Goal: Task Accomplishment & Management: Use online tool/utility

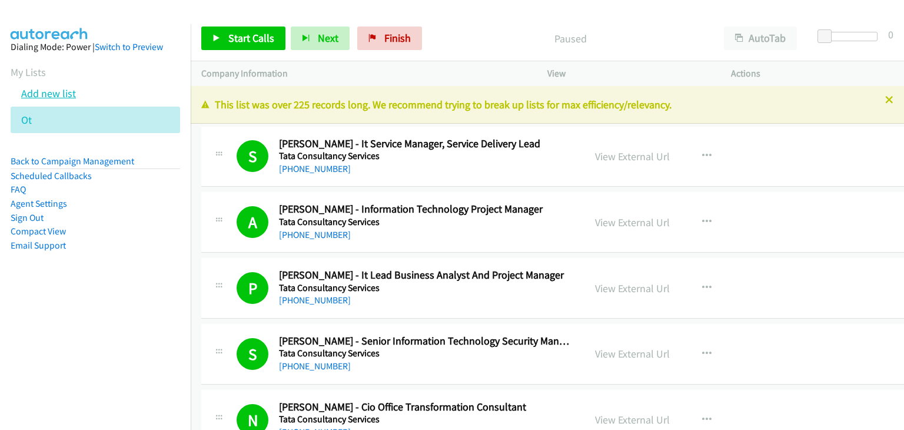
click at [56, 95] on link "Add new list" at bounding box center [48, 93] width 55 height 14
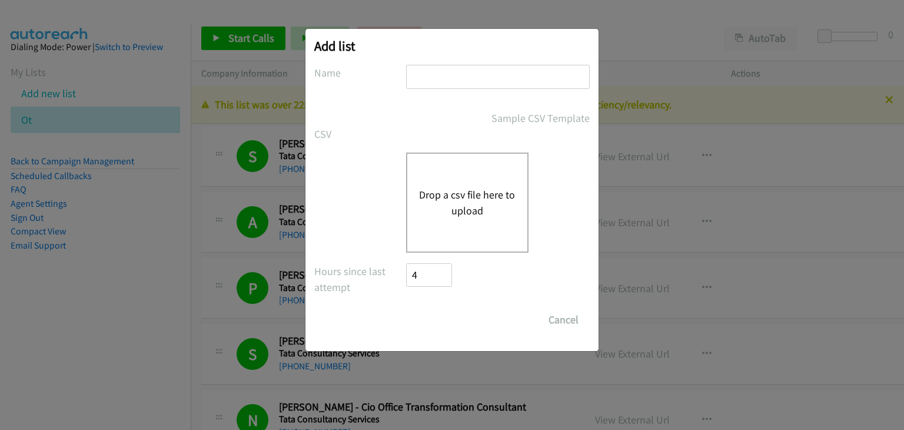
click at [490, 74] on input "text" at bounding box center [498, 77] width 184 height 24
type input "Morning Camp"
click at [434, 206] on button "Drop a csv file here to upload" at bounding box center [467, 203] width 96 height 32
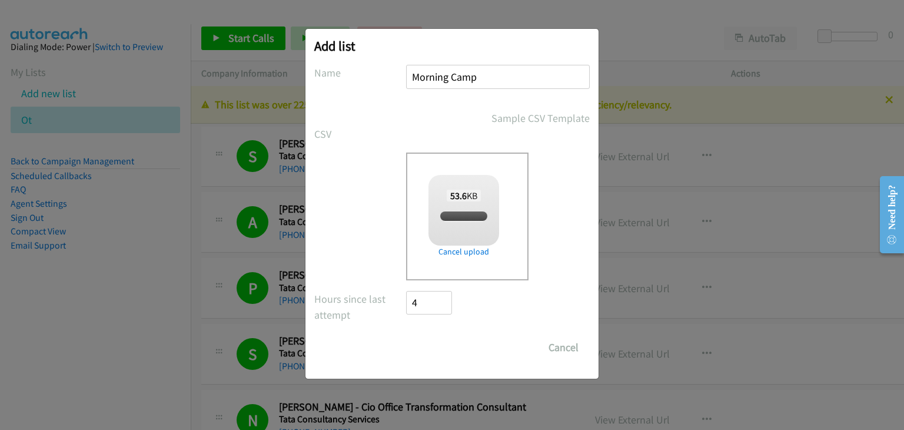
checkbox input "true"
click at [434, 344] on input "Save List" at bounding box center [437, 347] width 62 height 24
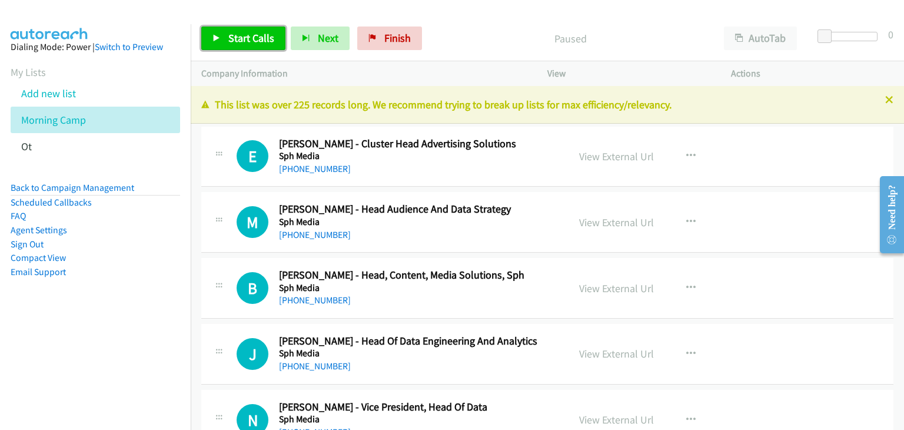
click at [231, 43] on span "Start Calls" at bounding box center [251, 38] width 46 height 14
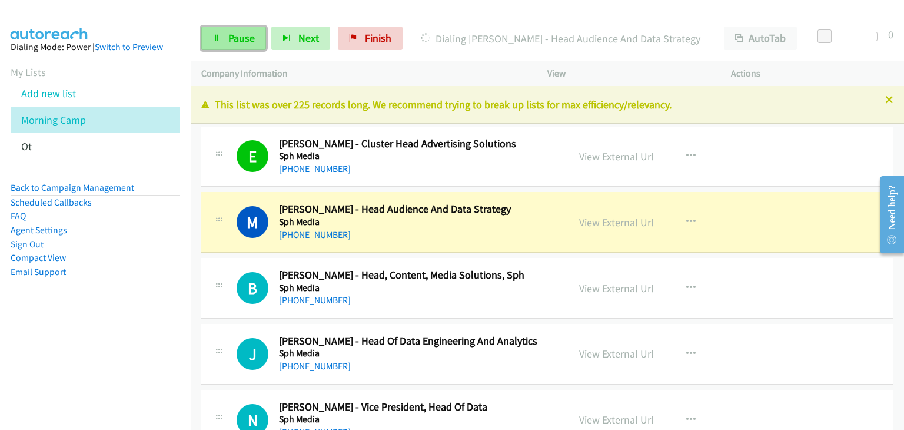
click at [240, 35] on span "Pause" at bounding box center [241, 38] width 26 height 14
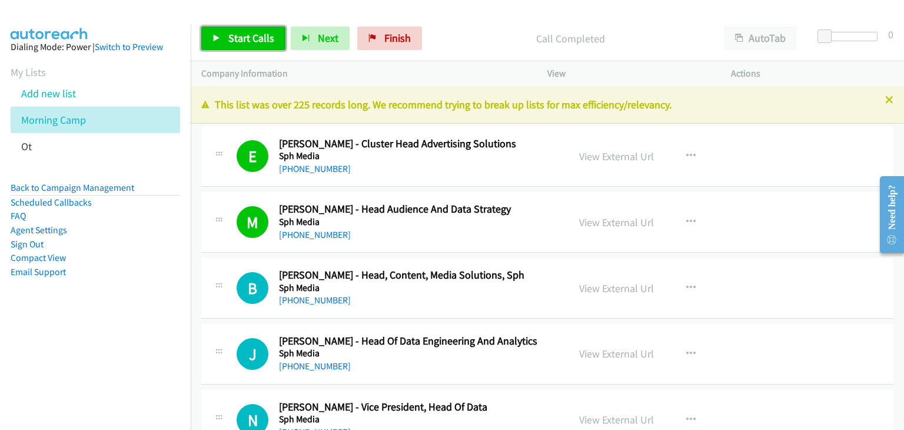
click at [260, 38] on span "Start Calls" at bounding box center [251, 38] width 46 height 14
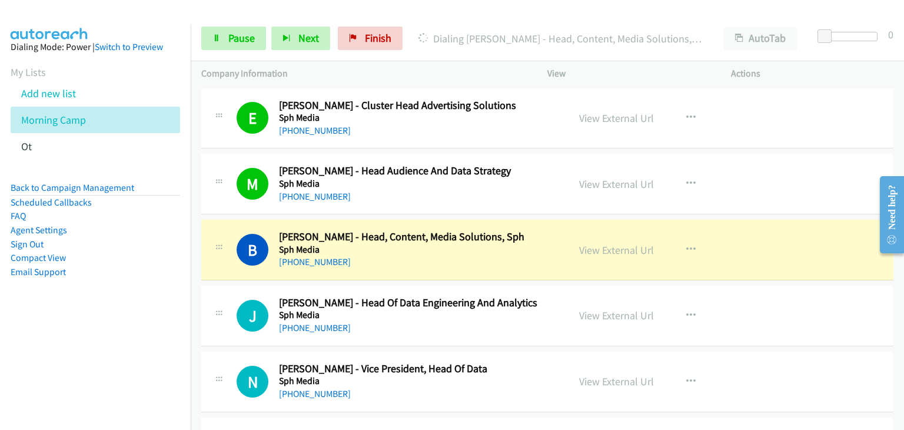
scroll to position [59, 0]
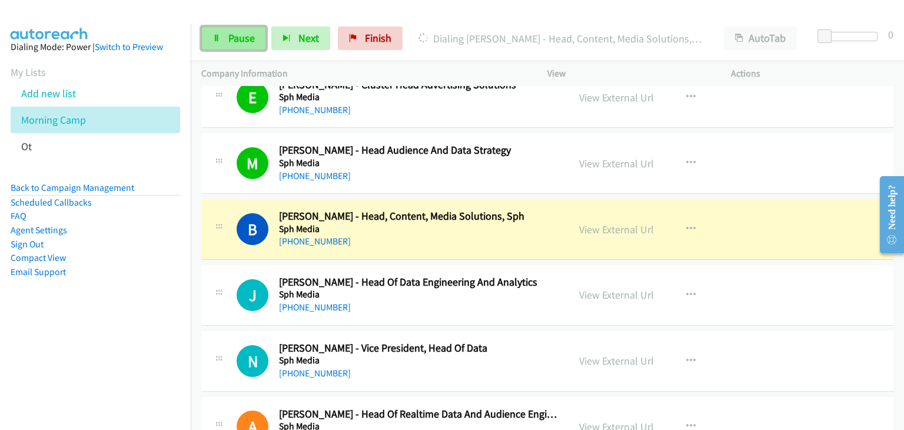
click at [235, 45] on link "Pause" at bounding box center [233, 38] width 65 height 24
click at [257, 38] on link "Pause" at bounding box center [233, 38] width 65 height 24
click at [245, 42] on span "Pause" at bounding box center [241, 38] width 26 height 14
click at [219, 36] on icon at bounding box center [216, 39] width 8 height 8
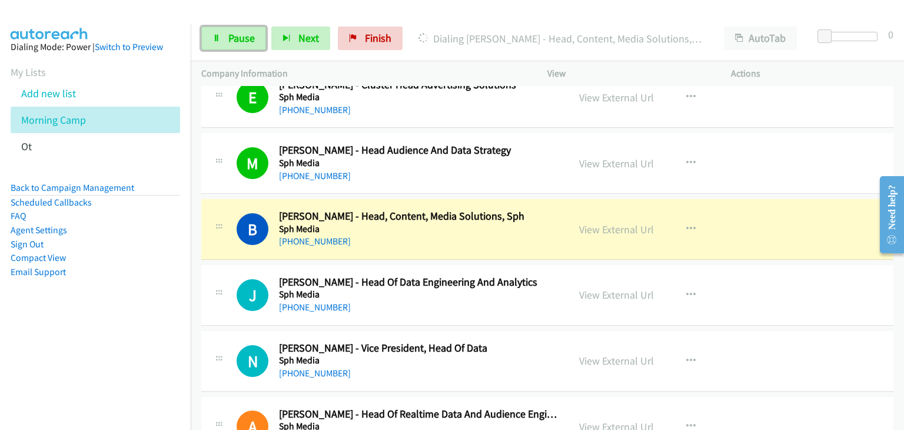
drag, startPoint x: 803, startPoint y: 115, endPoint x: 794, endPoint y: 114, distance: 8.9
click at [803, 115] on div "E Callback Scheduled Ellen Lee - Cluster Head Advertising Solutions Sph Media A…" at bounding box center [547, 98] width 692 height 61
click at [243, 46] on link "Pause" at bounding box center [233, 38] width 65 height 24
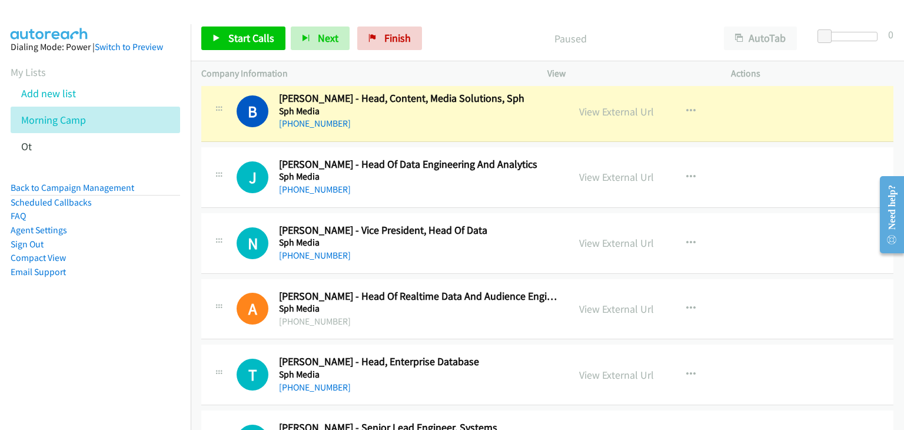
scroll to position [118, 0]
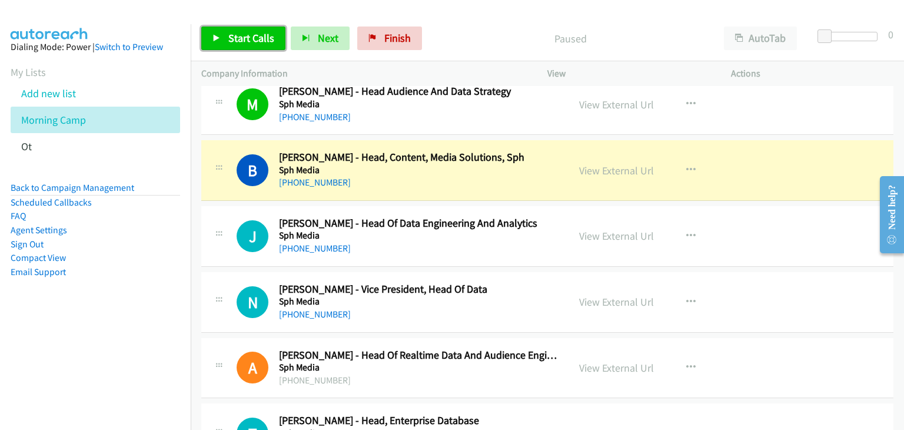
click at [233, 43] on span "Start Calls" at bounding box center [251, 38] width 46 height 14
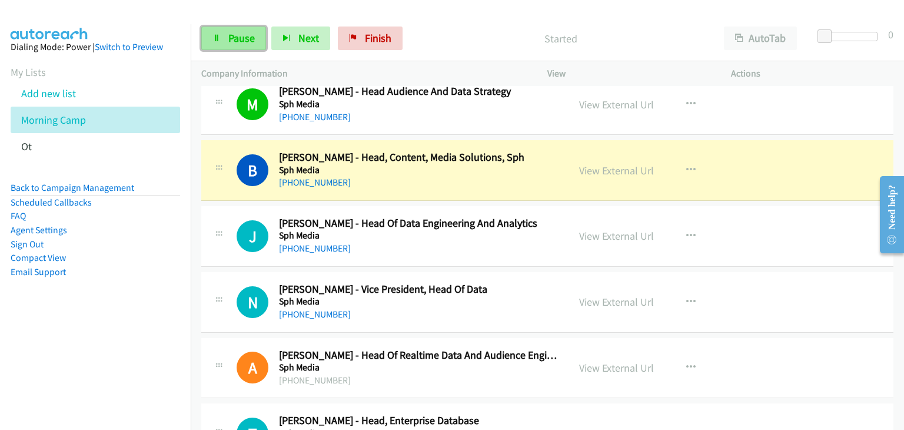
click at [240, 40] on span "Pause" at bounding box center [241, 38] width 26 height 14
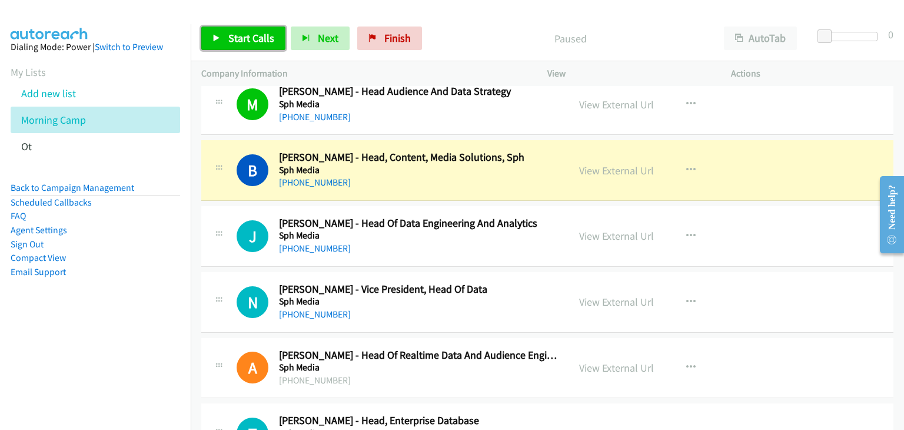
click at [243, 39] on span "Start Calls" at bounding box center [251, 38] width 46 height 14
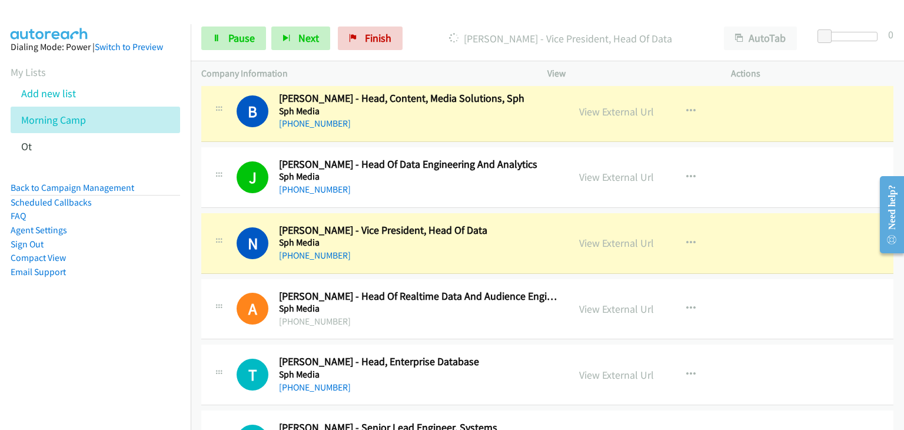
scroll to position [235, 0]
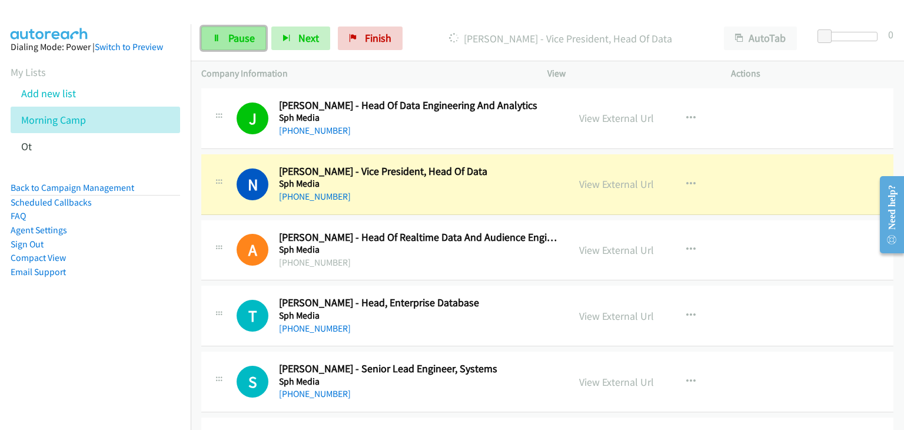
click at [217, 43] on link "Pause" at bounding box center [233, 38] width 65 height 24
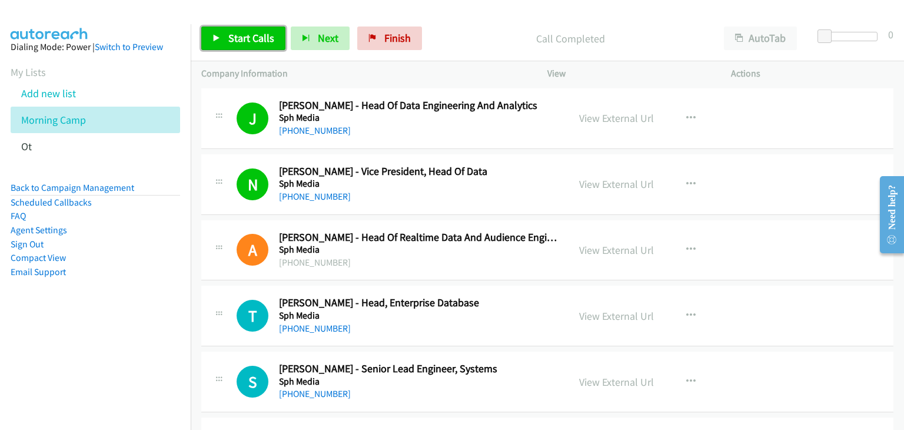
click at [248, 40] on span "Start Calls" at bounding box center [251, 38] width 46 height 14
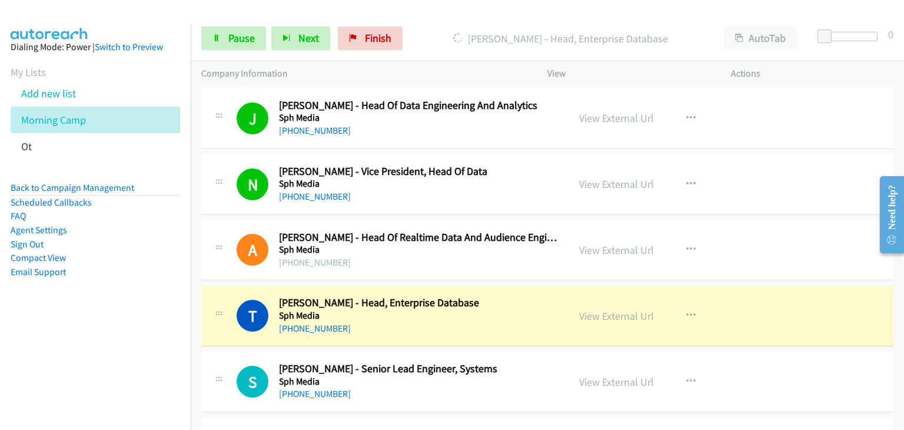
click at [242, 283] on td "T Callback Scheduled Thandapani Karthigeyan - Head, Enterprise Database Sph Med…" at bounding box center [547, 316] width 713 height 66
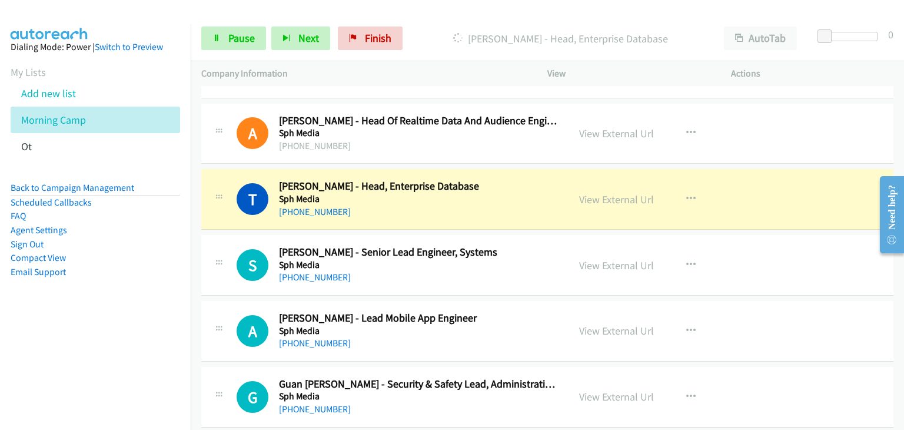
scroll to position [353, 0]
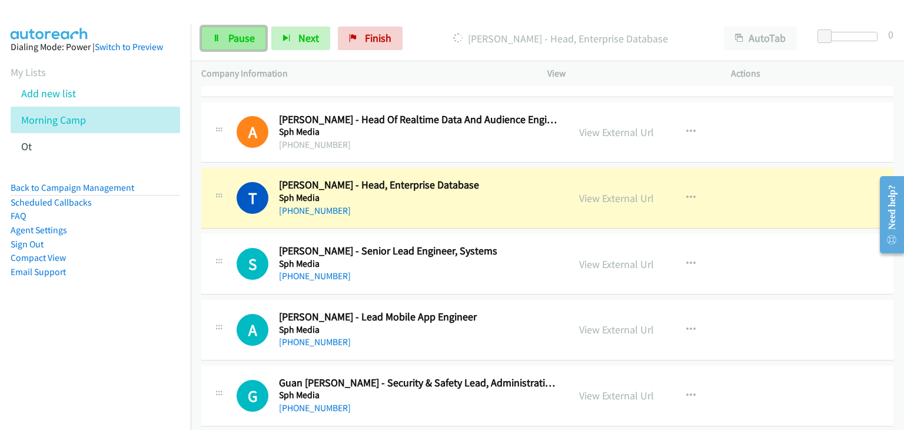
click at [225, 29] on link "Pause" at bounding box center [233, 38] width 65 height 24
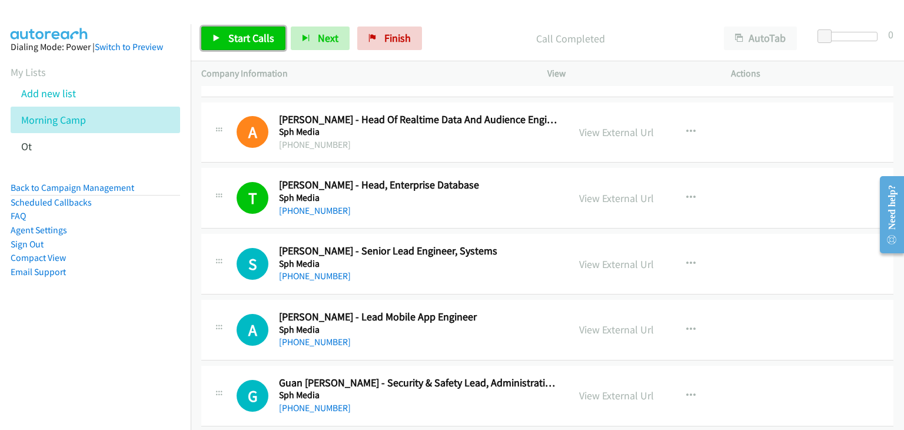
click at [235, 36] on span "Start Calls" at bounding box center [251, 38] width 46 height 14
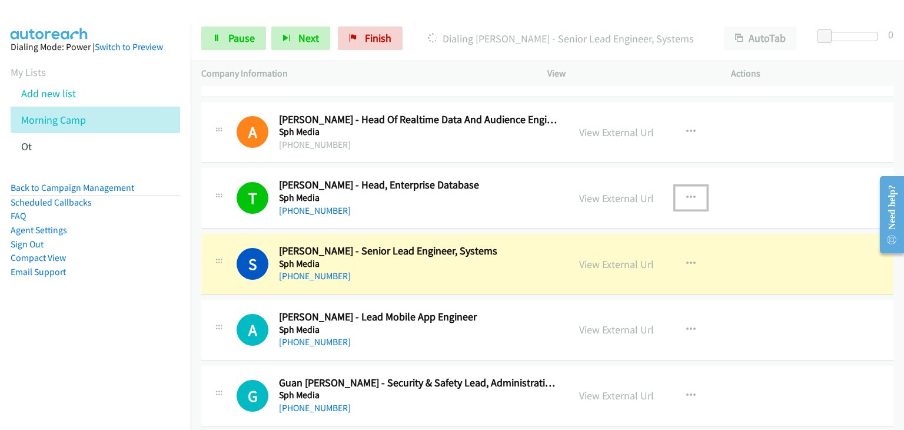
click at [686, 193] on icon "button" at bounding box center [690, 197] width 9 height 9
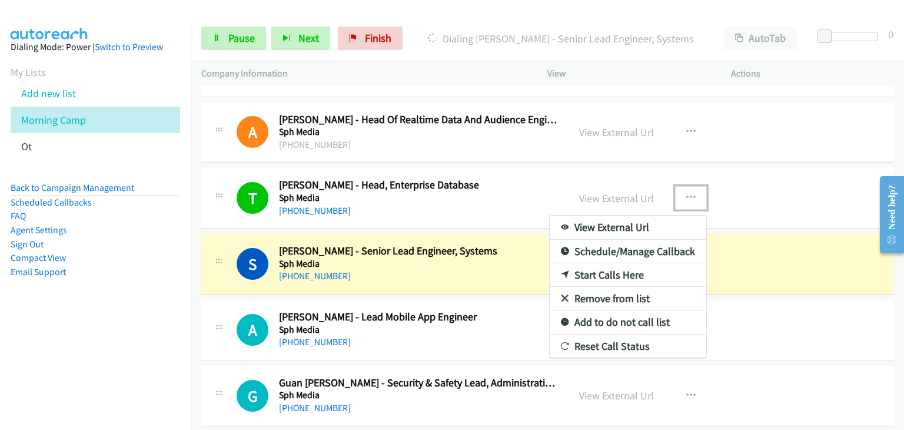
click at [619, 297] on link "Remove from list" at bounding box center [628, 299] width 157 height 24
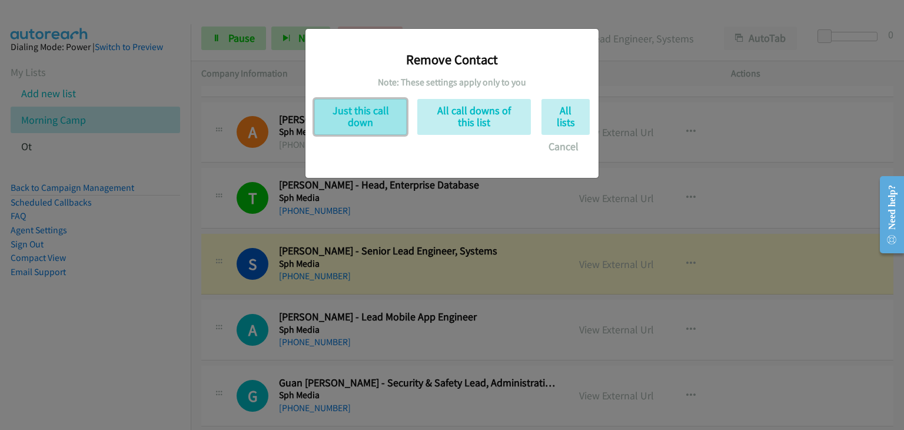
click at [350, 114] on button "Just this call down" at bounding box center [360, 117] width 92 height 36
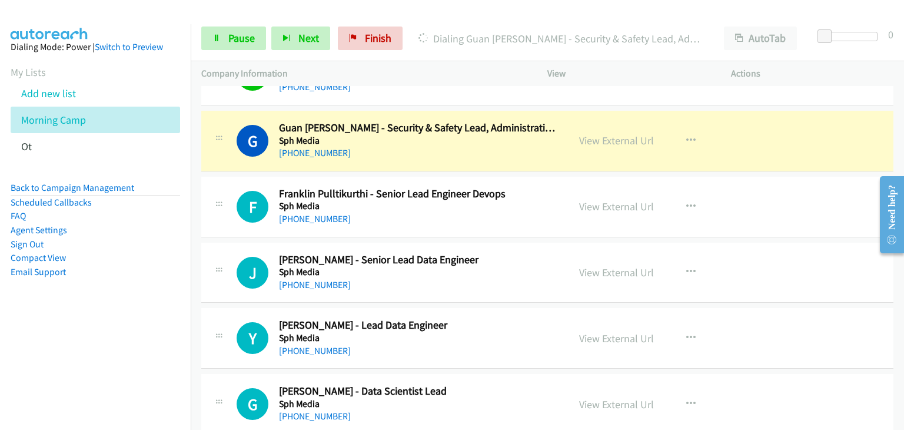
scroll to position [530, 0]
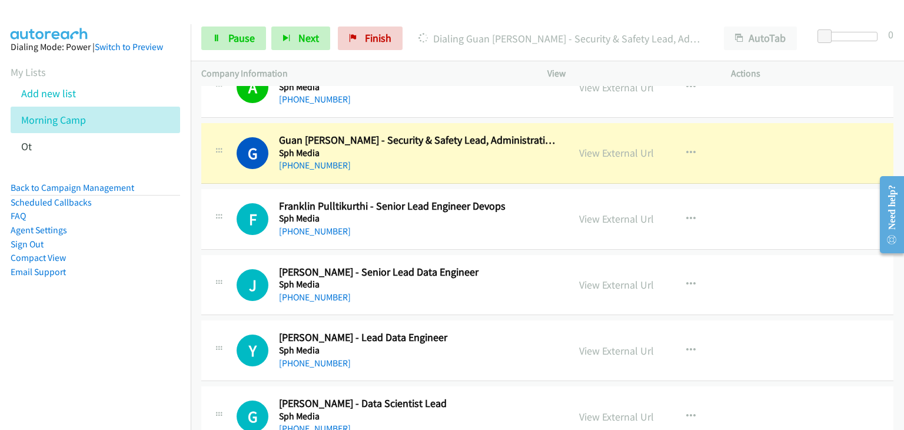
click at [501, 213] on h5 "Sph Media" at bounding box center [418, 218] width 279 height 12
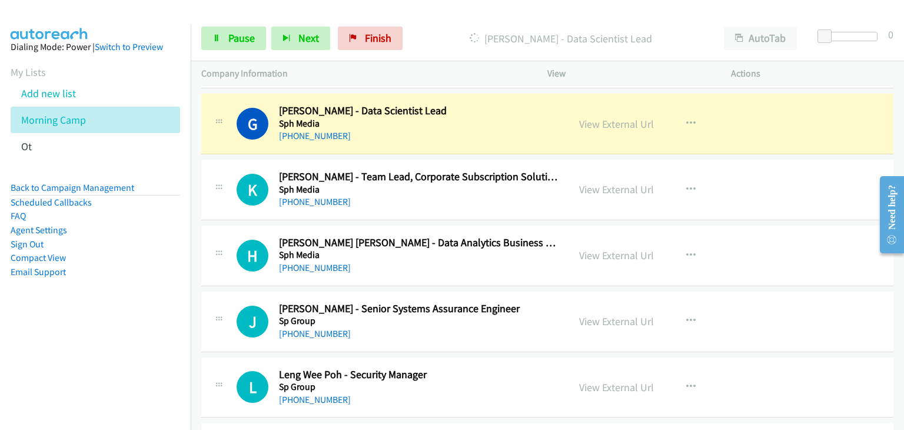
scroll to position [824, 0]
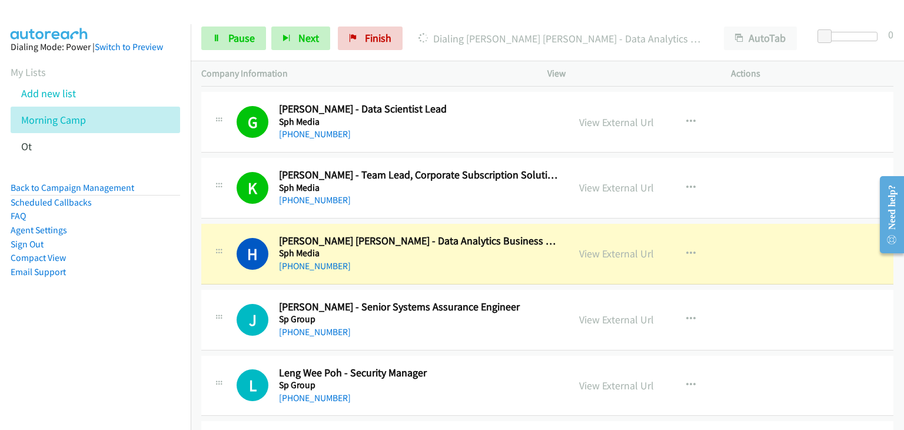
click at [797, 330] on div "J Callback Scheduled Jade Toh - Senior Systems Assurance Engineer Sp Group Asia…" at bounding box center [547, 319] width 692 height 61
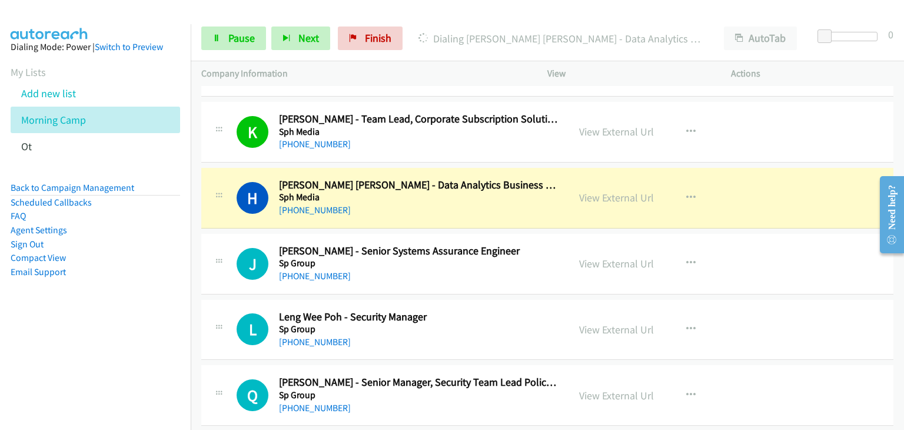
scroll to position [883, 0]
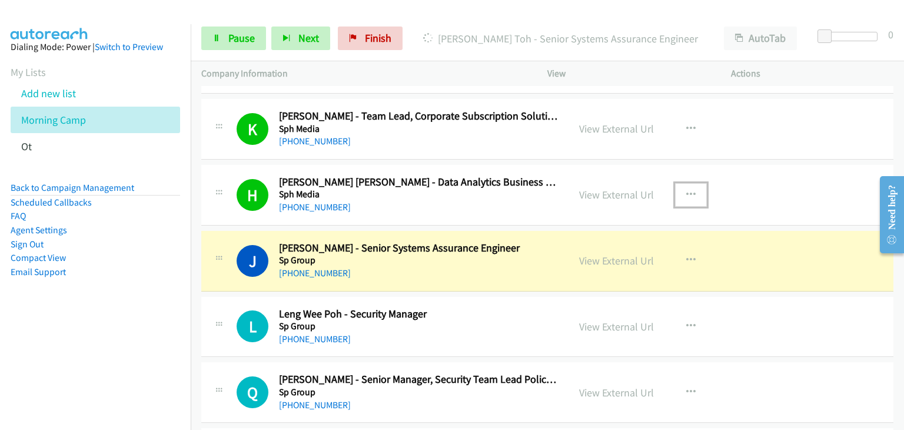
click at [694, 188] on button "button" at bounding box center [691, 195] width 32 height 24
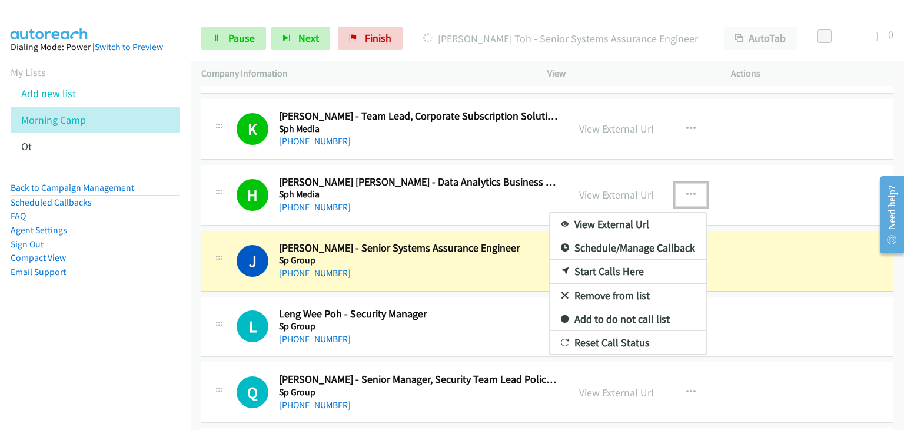
click at [592, 296] on link "Remove from list" at bounding box center [628, 296] width 157 height 24
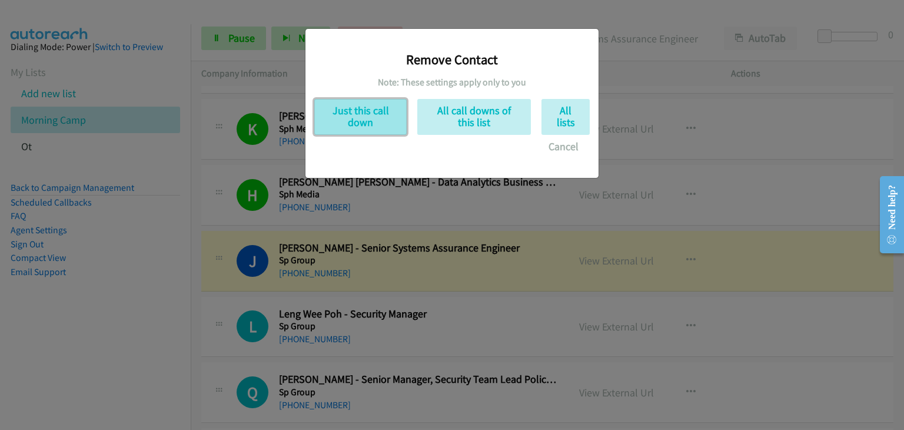
click at [369, 114] on button "Just this call down" at bounding box center [360, 117] width 92 height 36
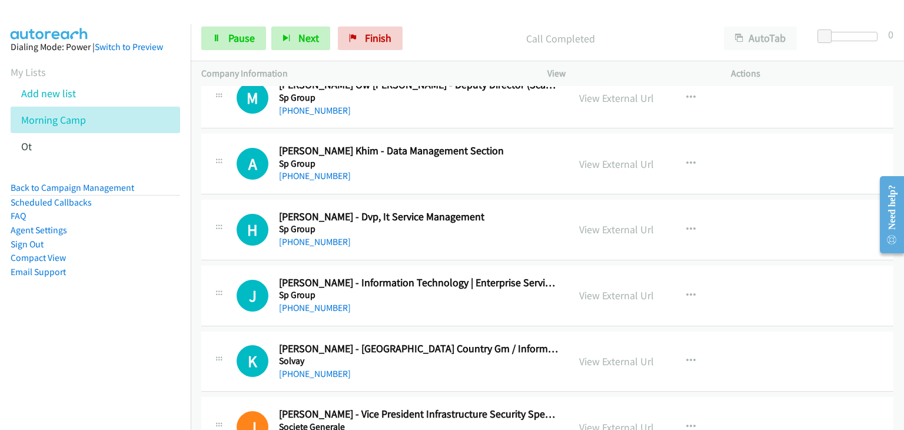
scroll to position [1000, 0]
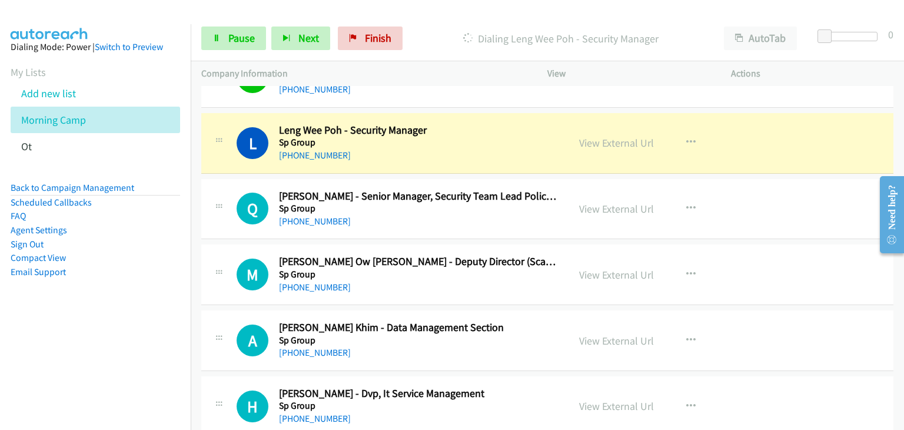
drag, startPoint x: 609, startPoint y: 137, endPoint x: 658, endPoint y: 158, distance: 54.0
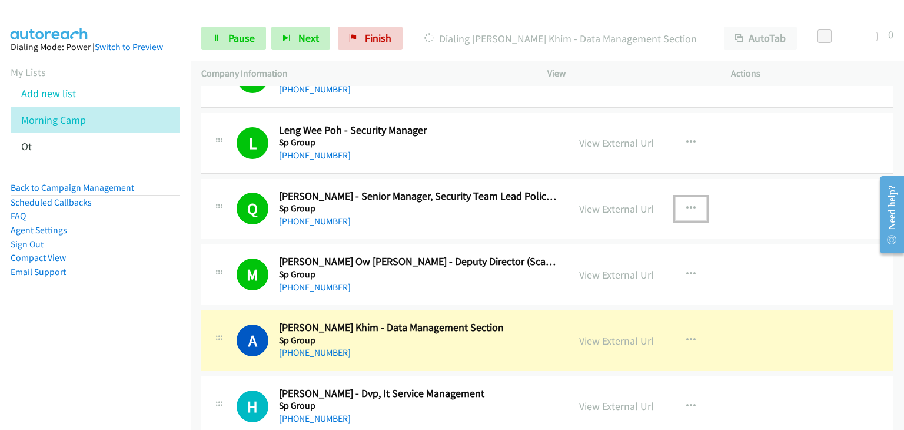
click at [686, 207] on icon "button" at bounding box center [690, 208] width 9 height 9
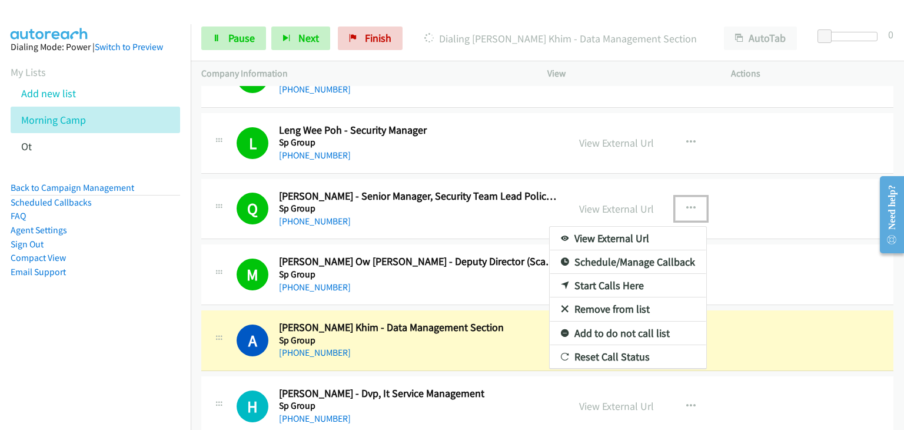
click at [602, 302] on link "Remove from list" at bounding box center [628, 309] width 157 height 24
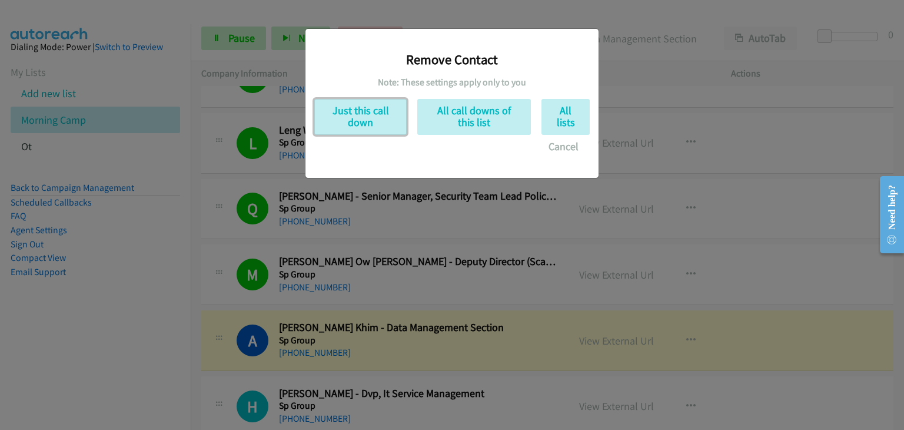
drag, startPoint x: 369, startPoint y: 125, endPoint x: 378, endPoint y: 142, distance: 19.2
click at [368, 125] on button "Just this call down" at bounding box center [360, 117] width 92 height 36
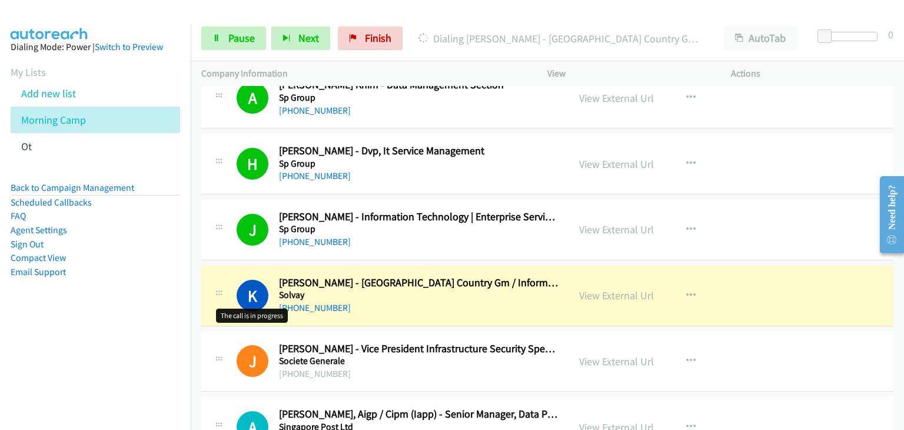
scroll to position [1236, 0]
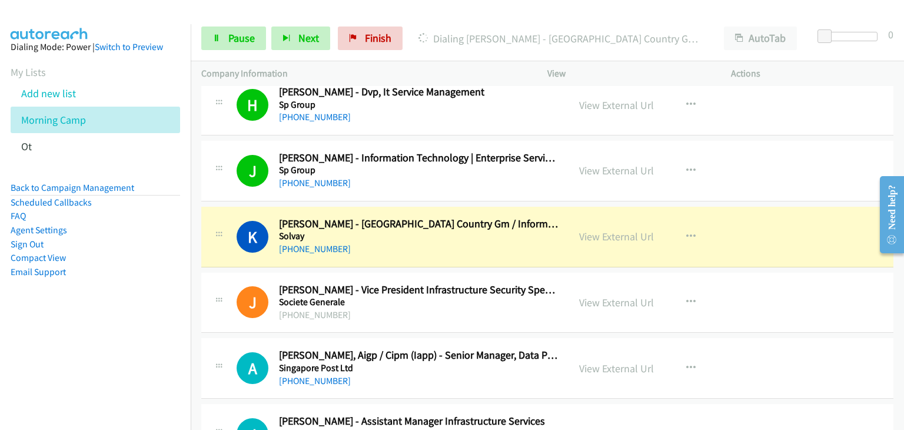
click at [225, 234] on icon at bounding box center [219, 236] width 14 height 6
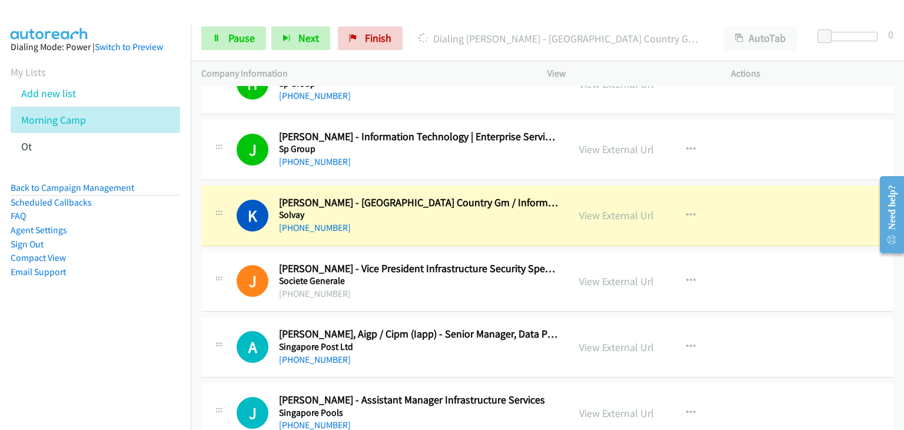
scroll to position [1294, 0]
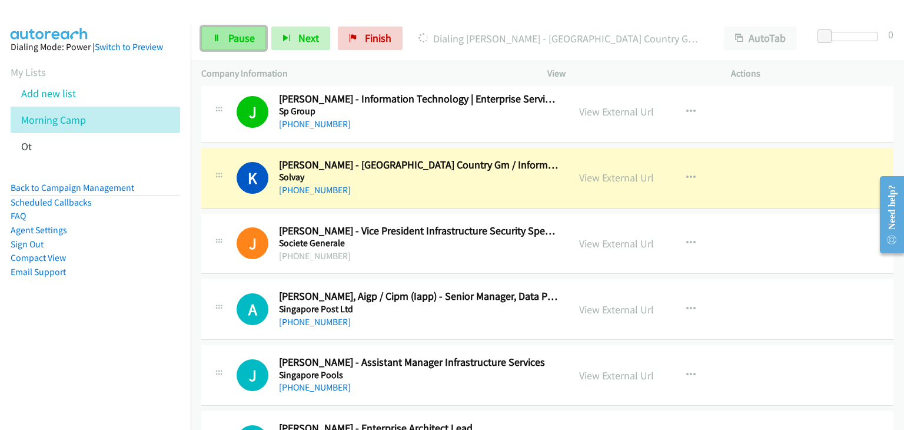
click at [228, 41] on span "Pause" at bounding box center [241, 38] width 26 height 14
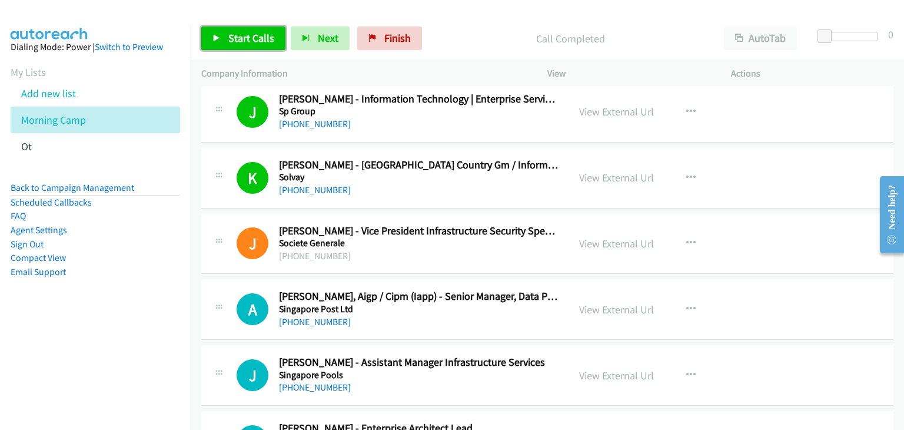
click at [234, 38] on span "Start Calls" at bounding box center [251, 38] width 46 height 14
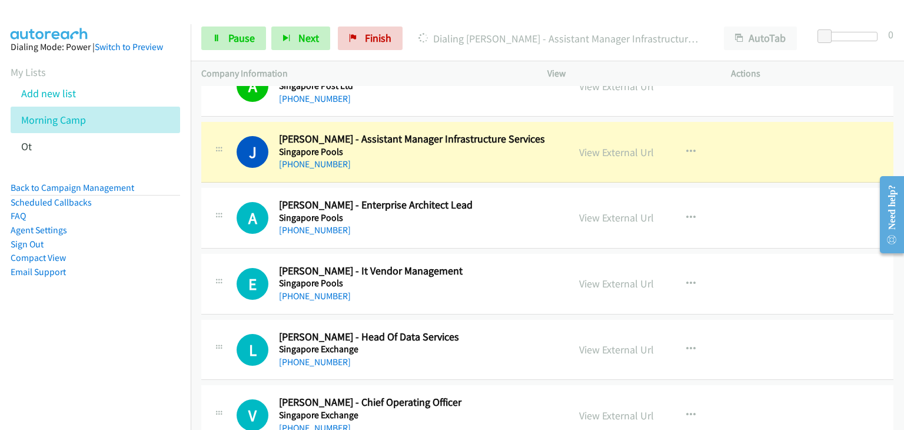
scroll to position [1530, 0]
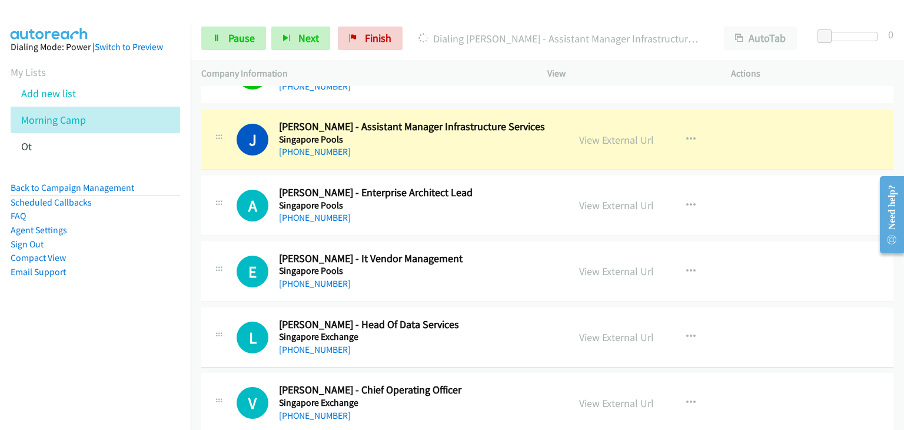
click at [249, 186] on div "A Callback Scheduled Amos Seah - Enterprise Architect Lead Singapore Pools Asia…" at bounding box center [397, 205] width 321 height 39
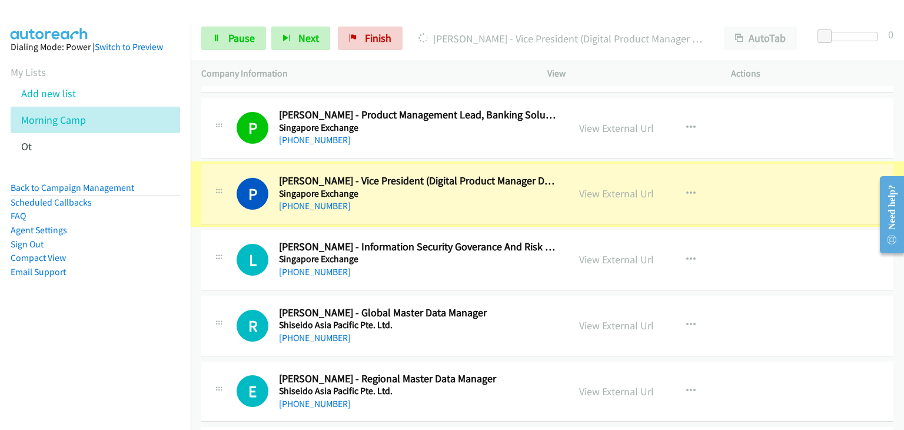
scroll to position [1883, 0]
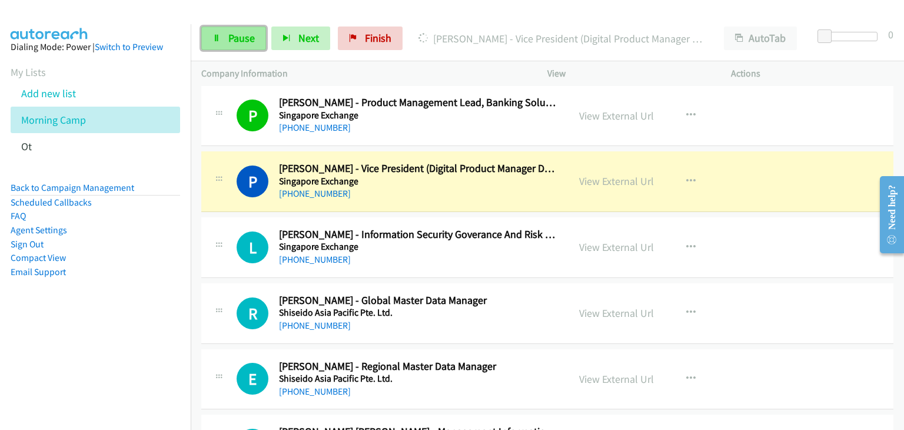
click at [239, 40] on span "Pause" at bounding box center [241, 38] width 26 height 14
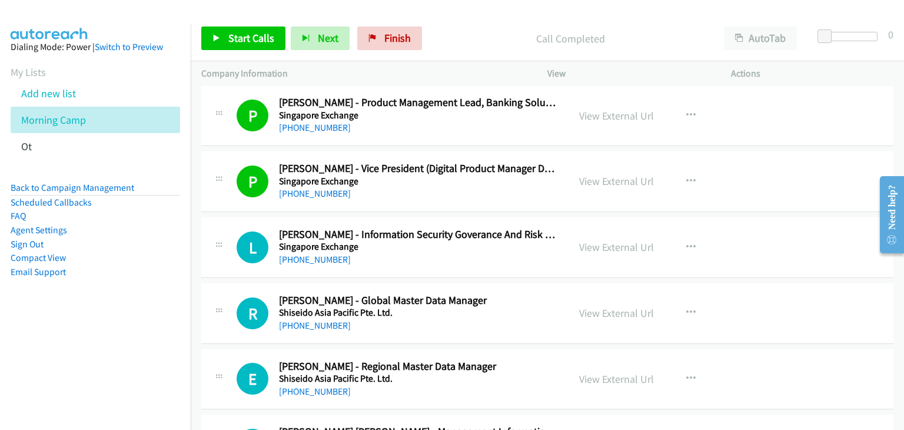
click at [254, 24] on div "Start Calls Pause Next Finish Call Completed AutoTab AutoTab 0" at bounding box center [547, 38] width 713 height 45
click at [254, 35] on span "Start Calls" at bounding box center [251, 38] width 46 height 14
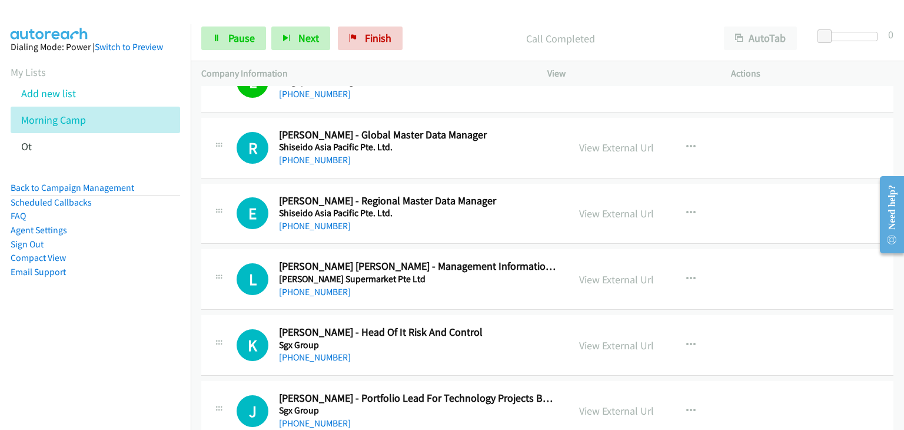
scroll to position [2059, 0]
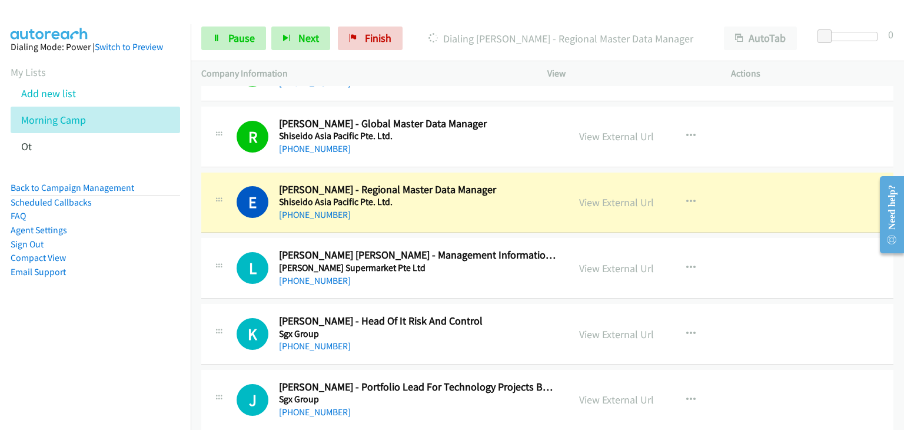
click at [233, 201] on div "E Callback Scheduled Eileen L. - Regional Master Data Manager Shiseido Asia Pac…" at bounding box center [385, 202] width 346 height 39
drag, startPoint x: 602, startPoint y: 197, endPoint x: 620, endPoint y: 203, distance: 18.8
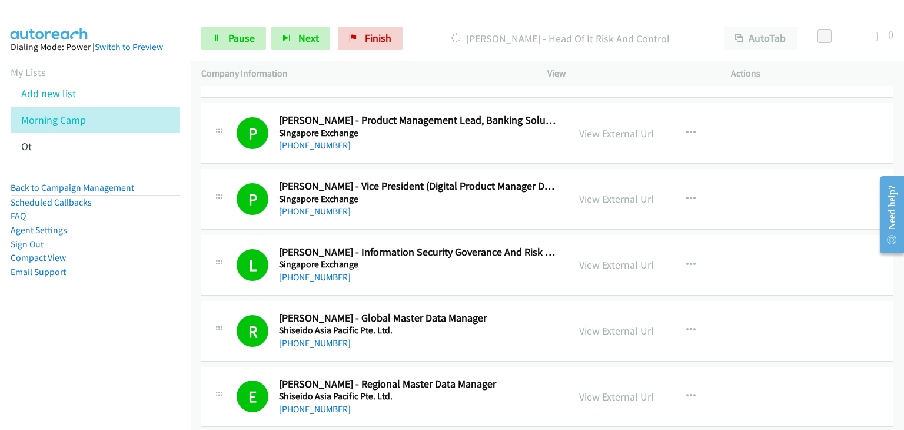
scroll to position [1942, 0]
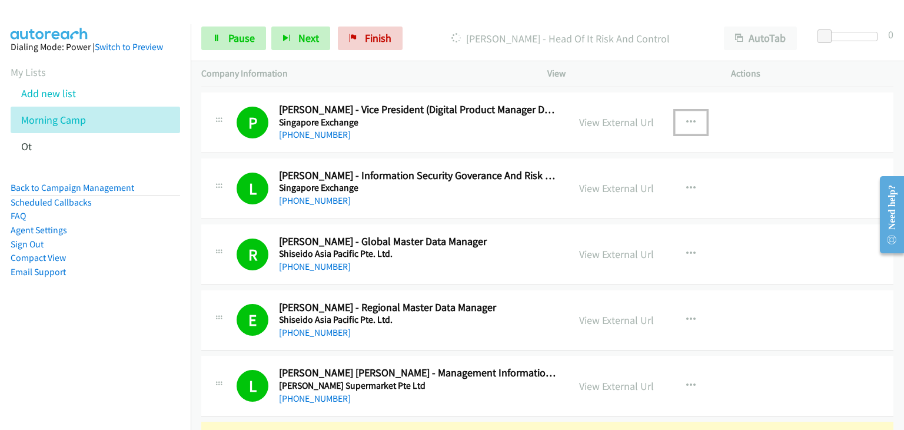
click at [694, 115] on button "button" at bounding box center [691, 123] width 32 height 24
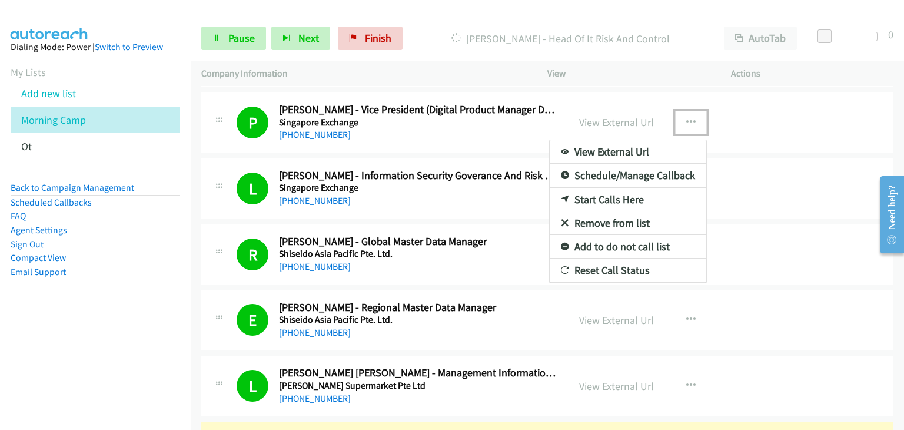
click at [603, 219] on link "Remove from list" at bounding box center [628, 223] width 157 height 24
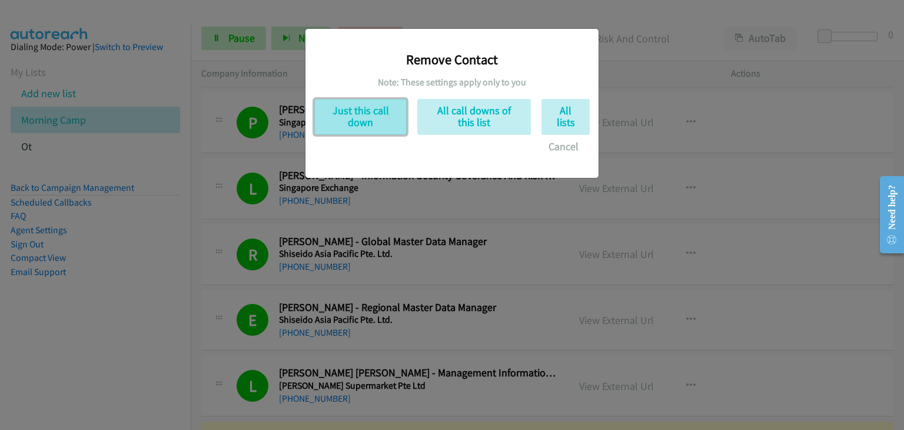
click at [340, 118] on button "Just this call down" at bounding box center [360, 117] width 92 height 36
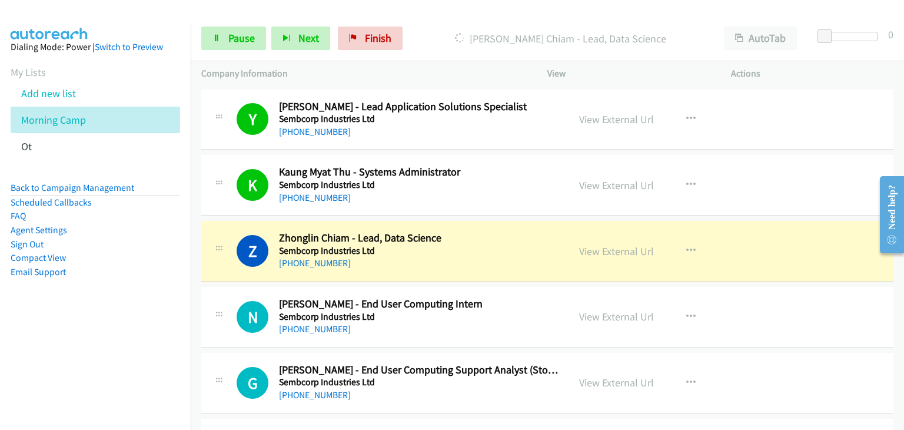
scroll to position [2589, 0]
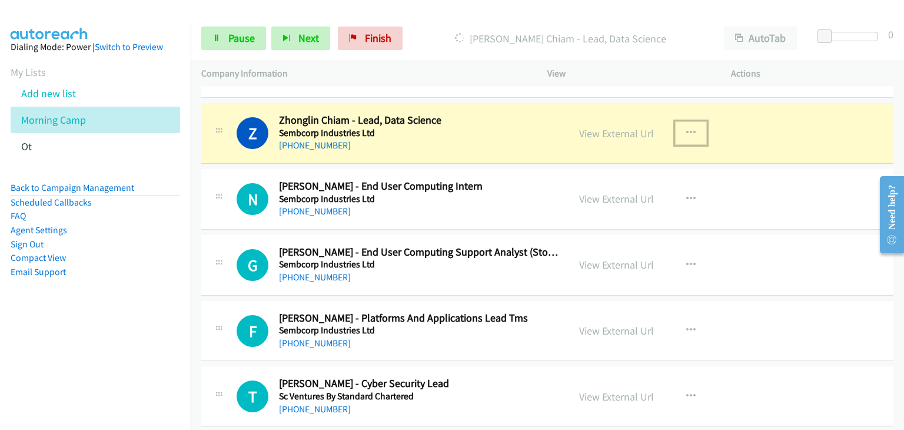
click at [690, 129] on icon "button" at bounding box center [690, 132] width 9 height 9
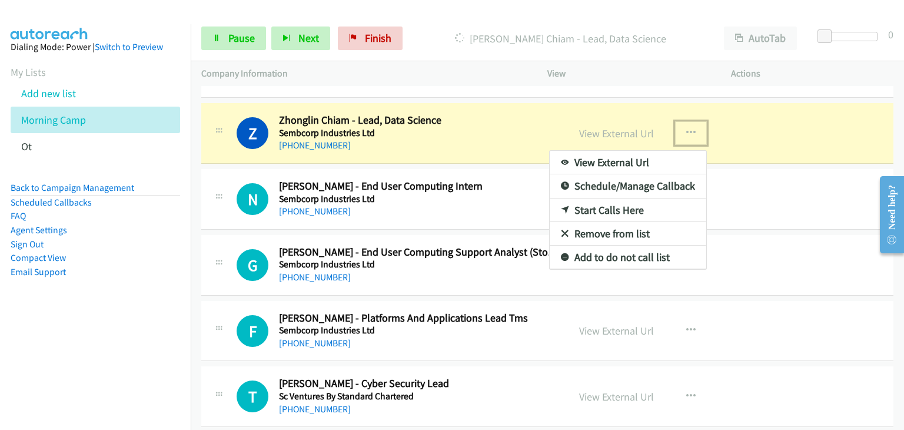
click at [613, 225] on link "Remove from list" at bounding box center [628, 234] width 157 height 24
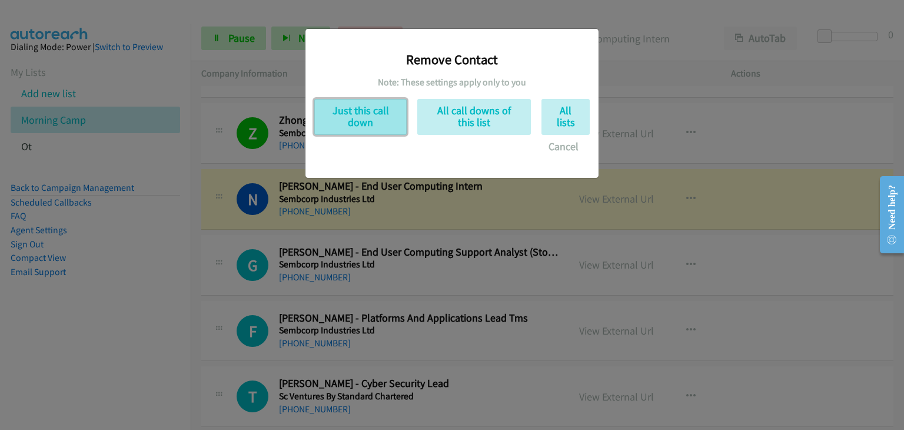
click at [355, 109] on button "Just this call down" at bounding box center [360, 117] width 92 height 36
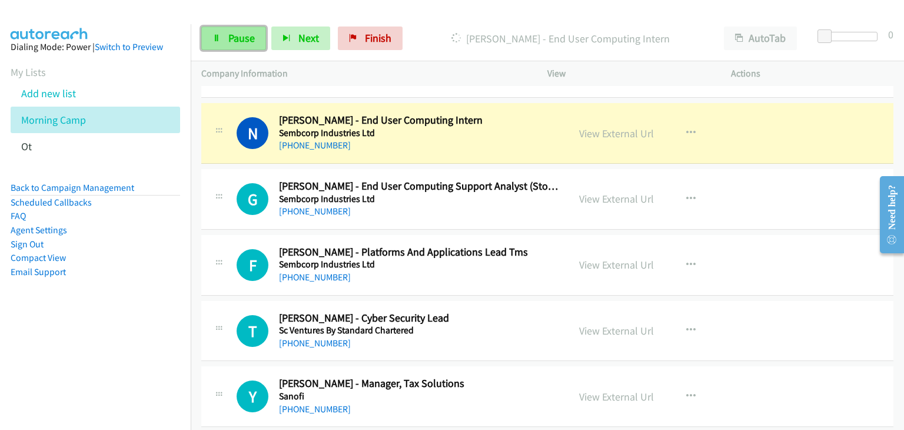
click at [235, 35] on span "Pause" at bounding box center [241, 38] width 26 height 14
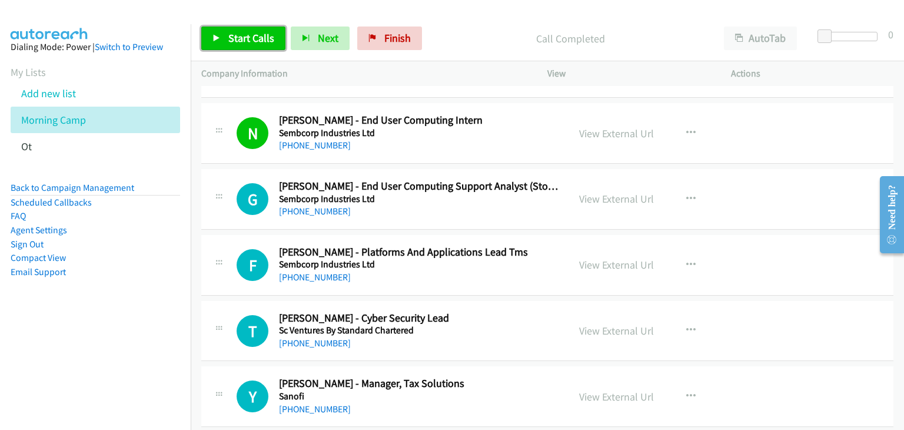
click at [263, 36] on span "Start Calls" at bounding box center [251, 38] width 46 height 14
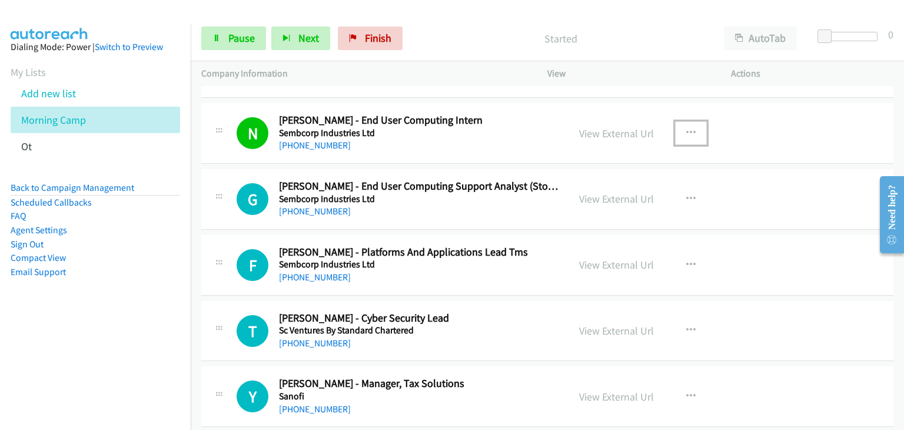
click at [692, 131] on button "button" at bounding box center [691, 133] width 32 height 24
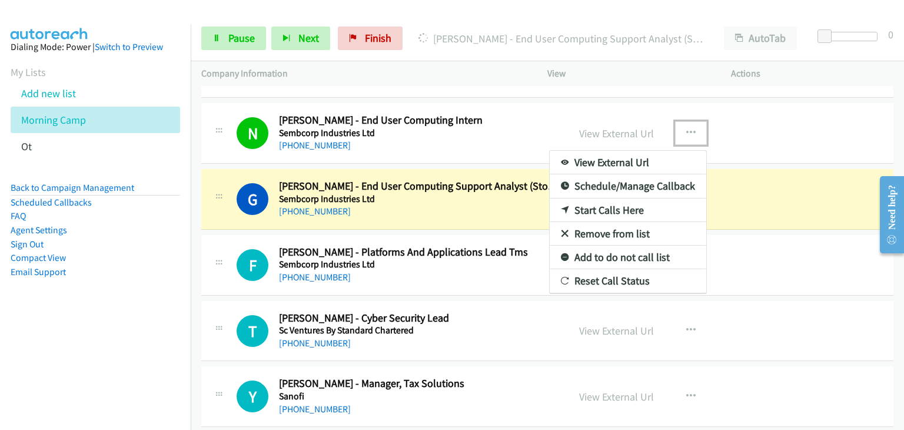
click at [600, 222] on link "Remove from list" at bounding box center [628, 234] width 157 height 24
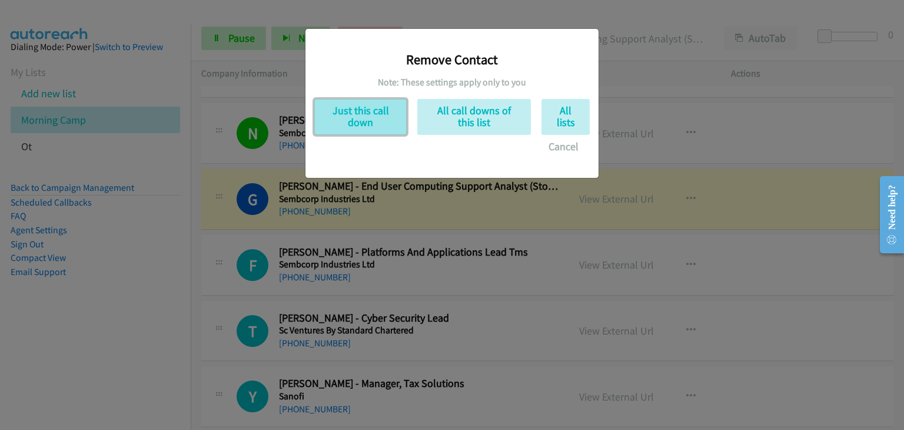
click at [355, 115] on button "Just this call down" at bounding box center [360, 117] width 92 height 36
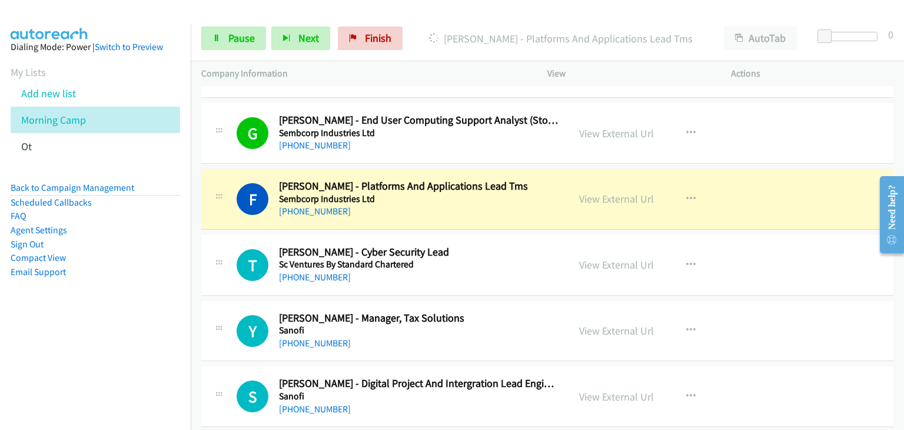
click at [425, 223] on div "F Callback Scheduled Fulin Lin - Platforms And Applications Lead Tms Sembcorp I…" at bounding box center [547, 199] width 692 height 61
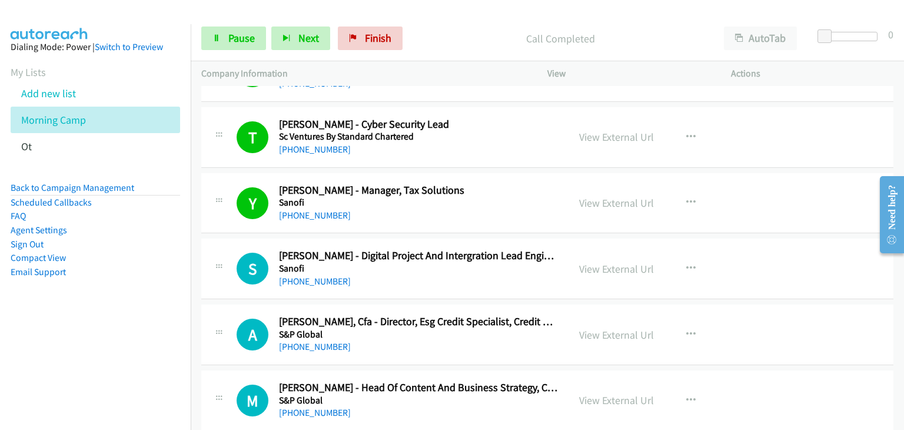
scroll to position [2765, 0]
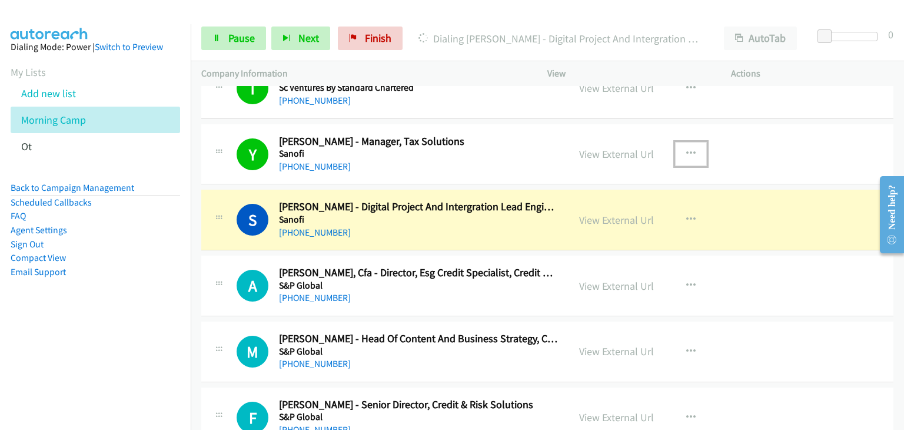
click at [691, 145] on button "button" at bounding box center [691, 154] width 32 height 24
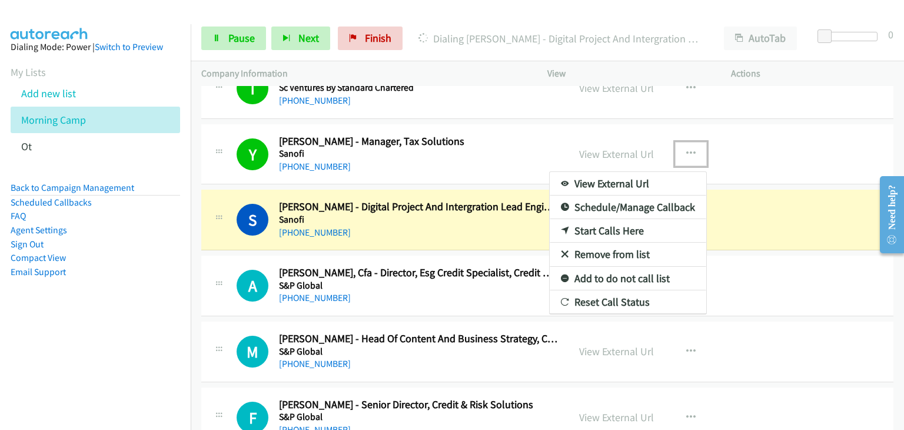
click at [485, 145] on div at bounding box center [452, 215] width 904 height 430
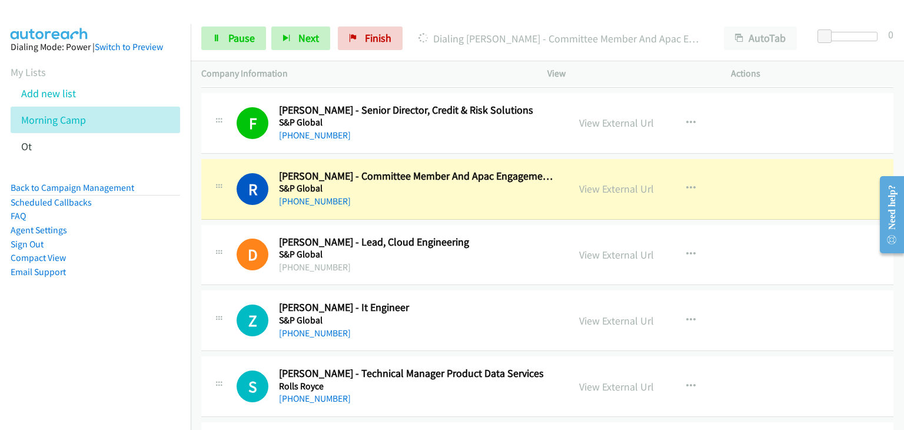
scroll to position [3119, 0]
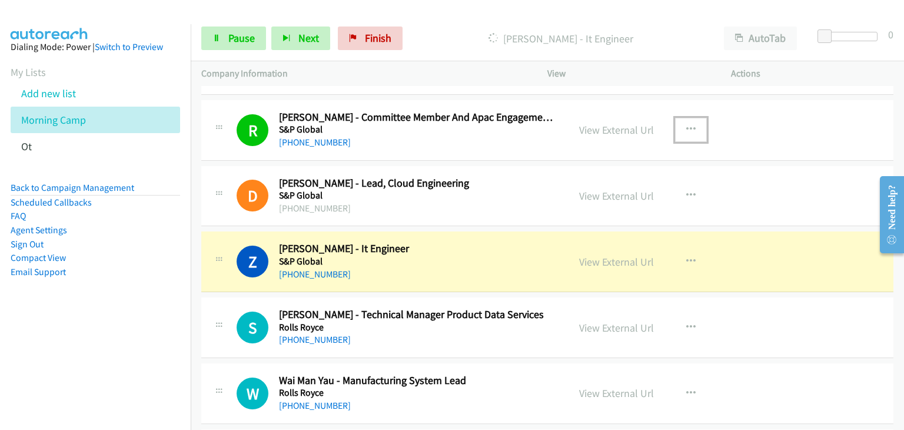
click at [690, 125] on icon "button" at bounding box center [690, 129] width 9 height 9
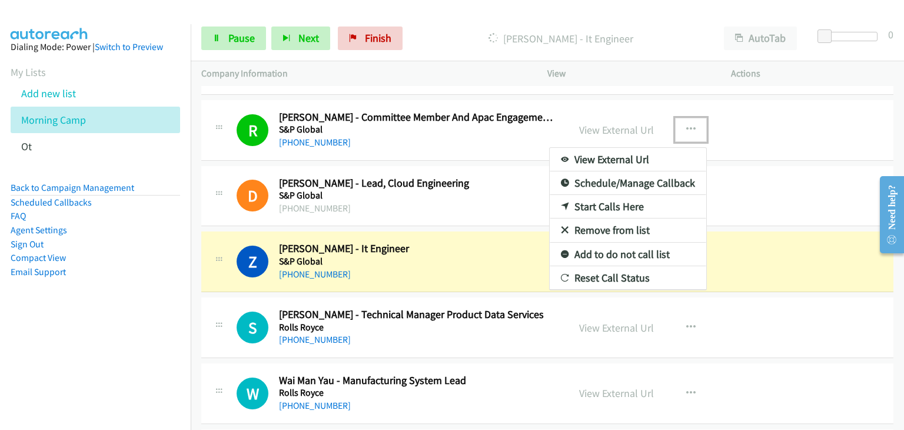
click at [619, 225] on link "Remove from list" at bounding box center [628, 230] width 157 height 24
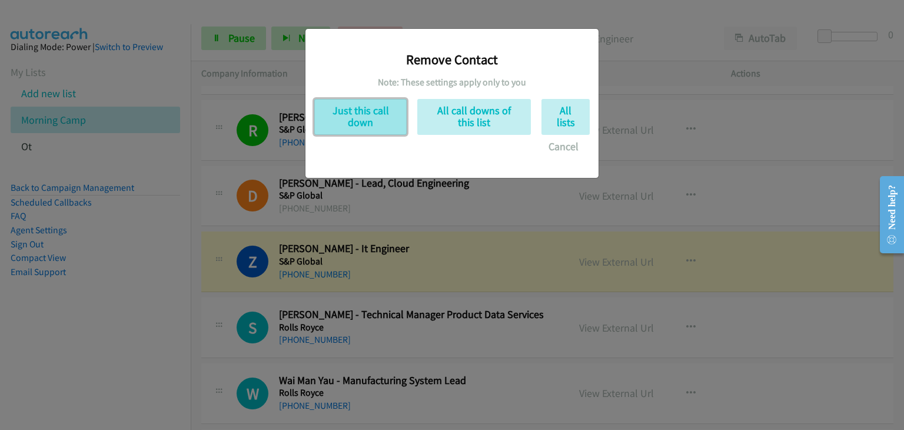
click at [375, 124] on button "Just this call down" at bounding box center [360, 117] width 92 height 36
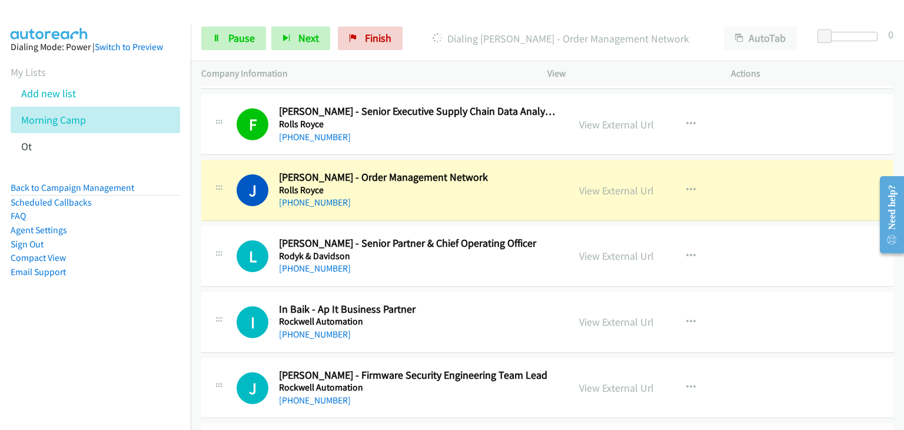
scroll to position [3648, 0]
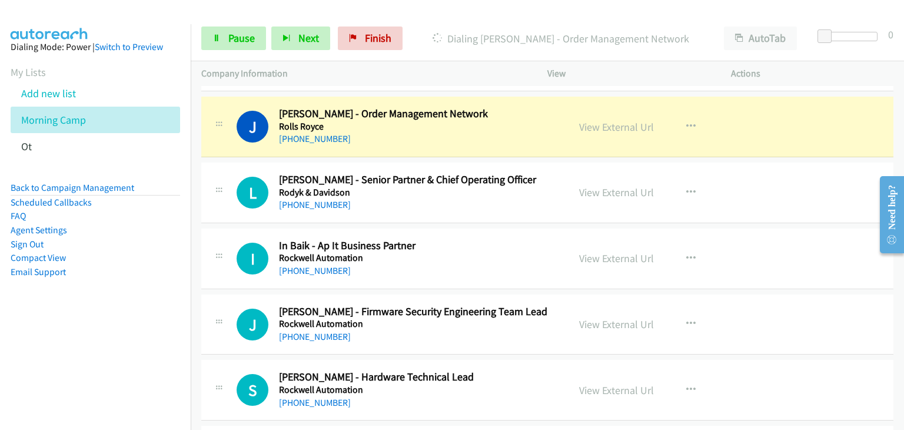
click at [241, 145] on div "J Callback Scheduled Jessica Lim - Order Management Network Rolls Royce Asia/Si…" at bounding box center [547, 126] width 692 height 61
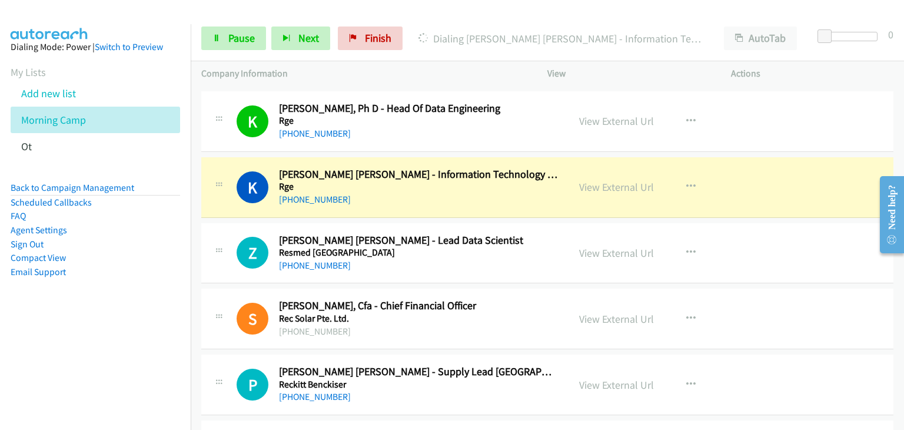
scroll to position [4178, 0]
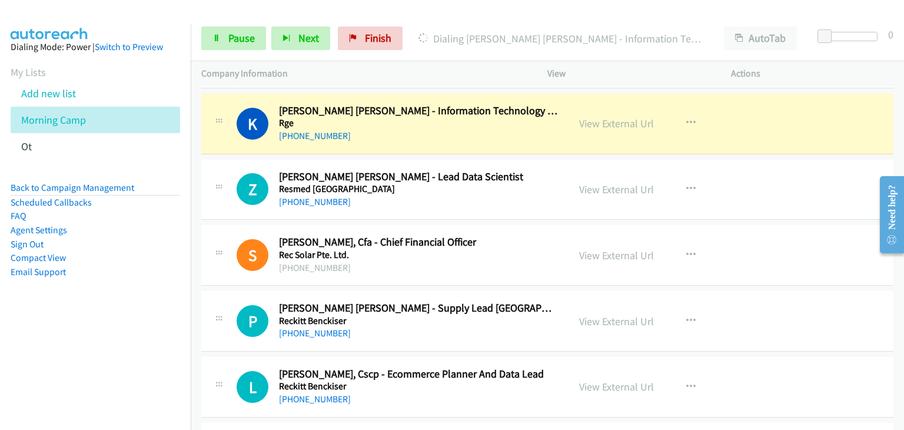
click at [729, 403] on div "L Callback Scheduled Li Ji Wong, Cscp - Ecommerce Planner And Data Lead Reckitt…" at bounding box center [547, 387] width 692 height 61
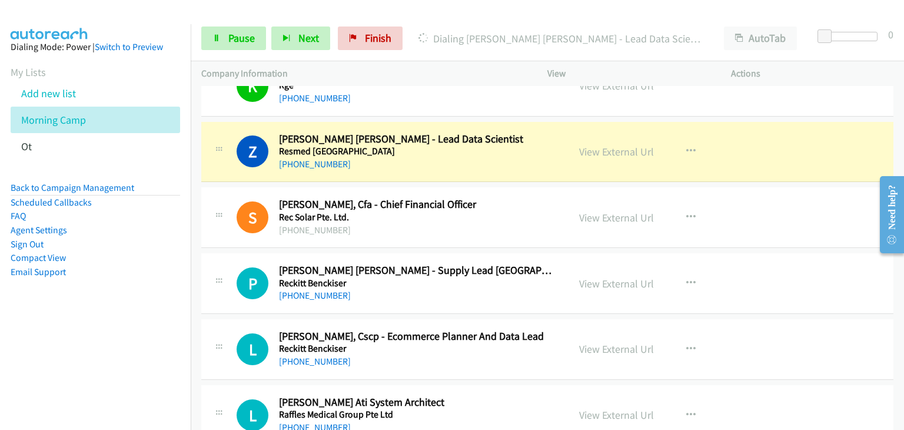
scroll to position [4236, 0]
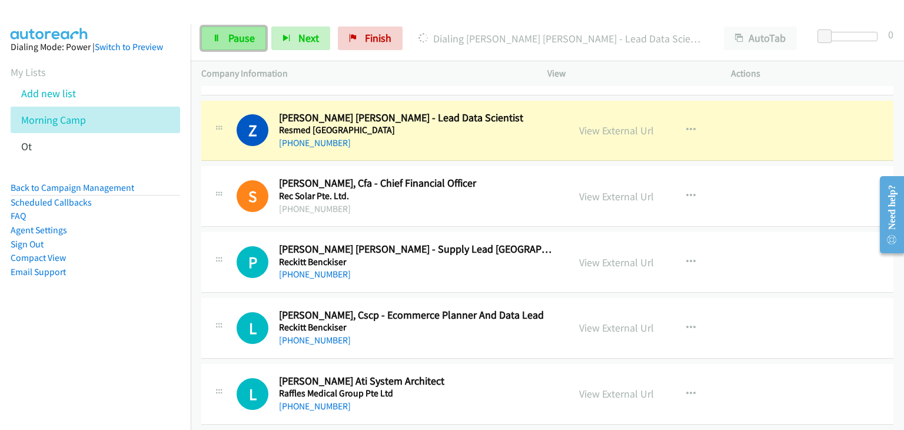
click at [219, 41] on icon at bounding box center [216, 39] width 8 height 8
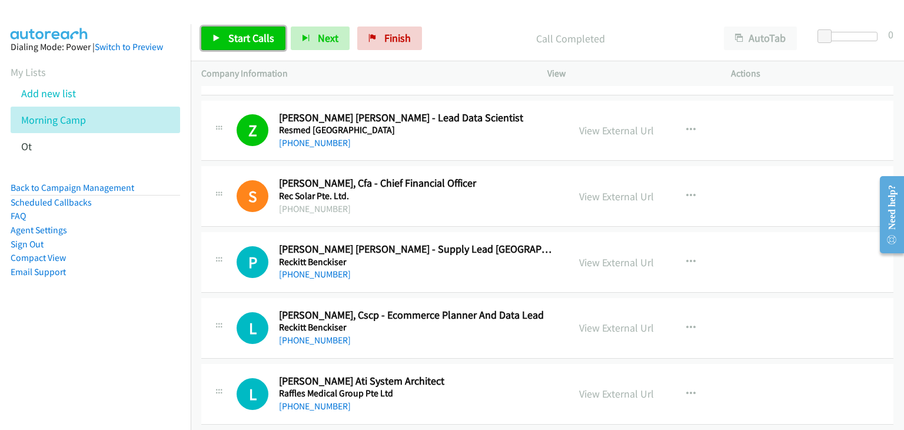
click at [217, 38] on icon at bounding box center [216, 39] width 8 height 8
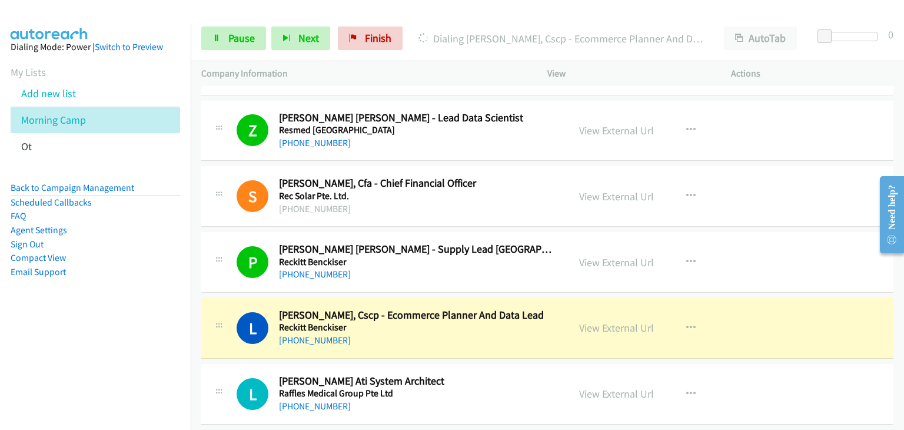
click at [209, 232] on div "P Callback Scheduled Pedro Da Costa Silva - Supply Lead Africa/Middle East/Asia…" at bounding box center [547, 262] width 692 height 61
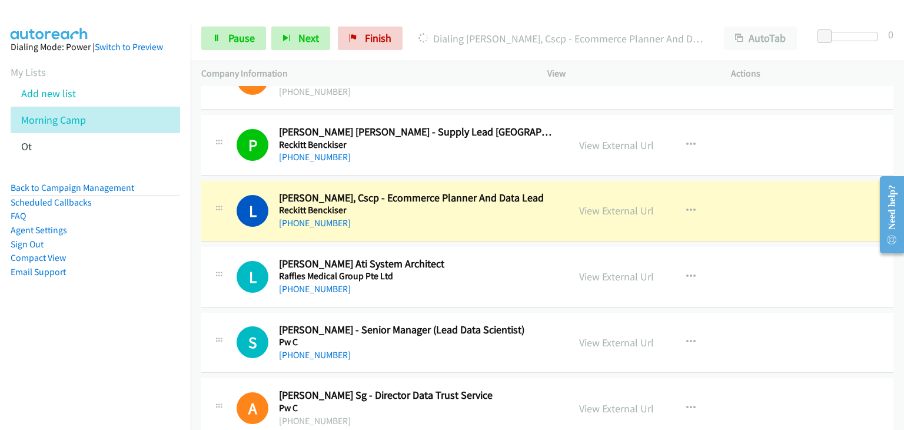
scroll to position [4354, 0]
click at [219, 41] on icon at bounding box center [216, 39] width 8 height 8
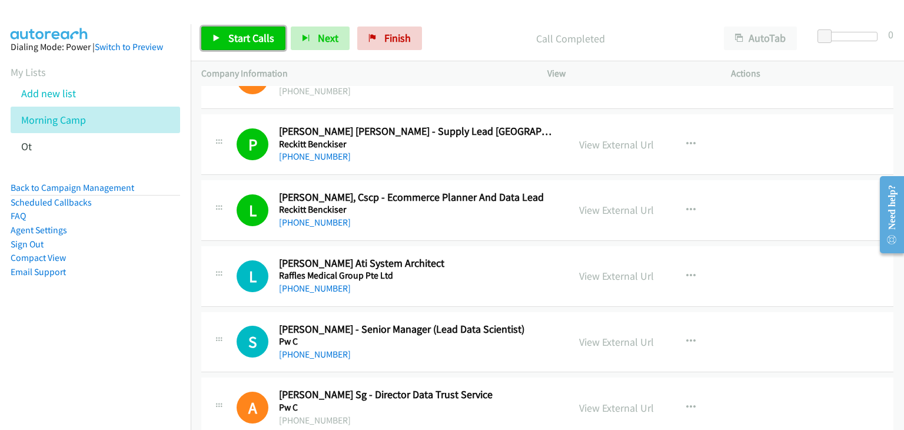
click at [247, 44] on span "Start Calls" at bounding box center [251, 38] width 46 height 14
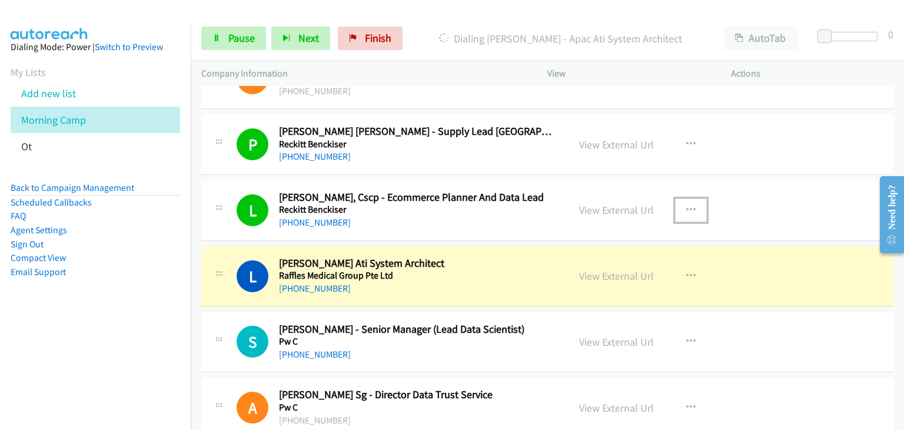
click at [691, 198] on button "button" at bounding box center [691, 210] width 32 height 24
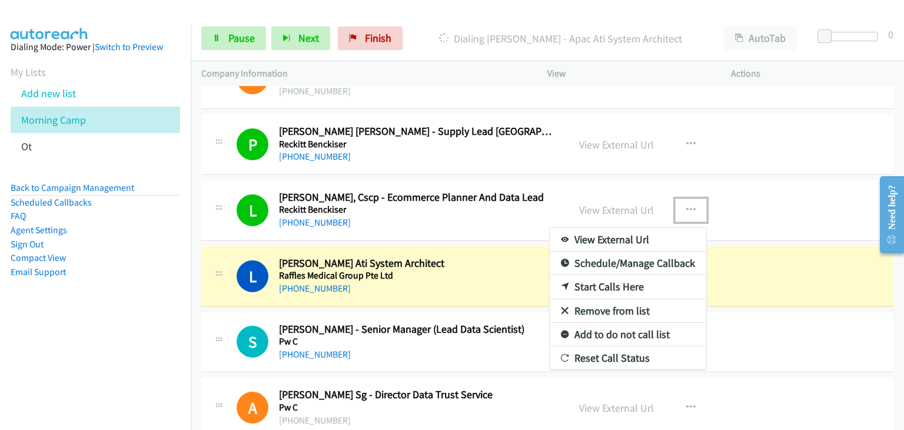
click at [596, 299] on link "Remove from list" at bounding box center [628, 311] width 157 height 24
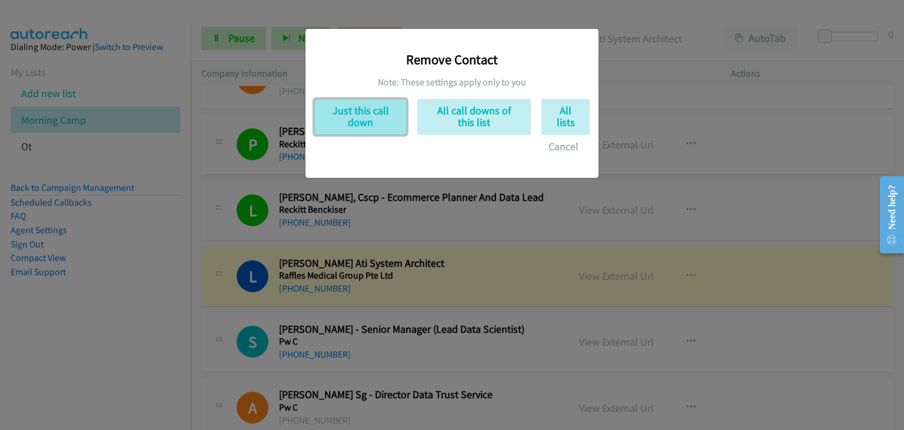
click at [377, 123] on button "Just this call down" at bounding box center [360, 117] width 92 height 36
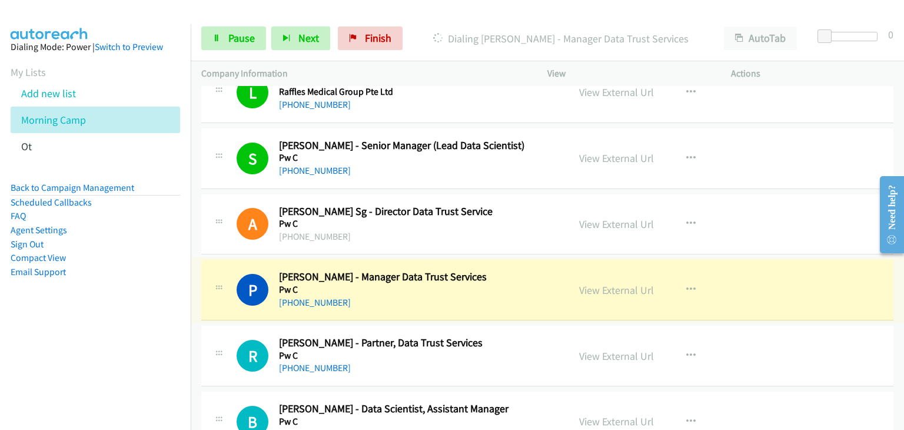
scroll to position [4531, 0]
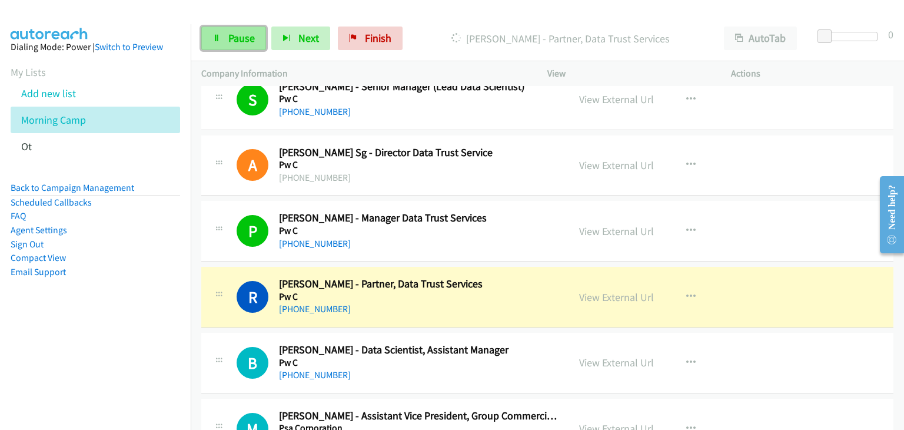
click at [235, 35] on span "Pause" at bounding box center [241, 38] width 26 height 14
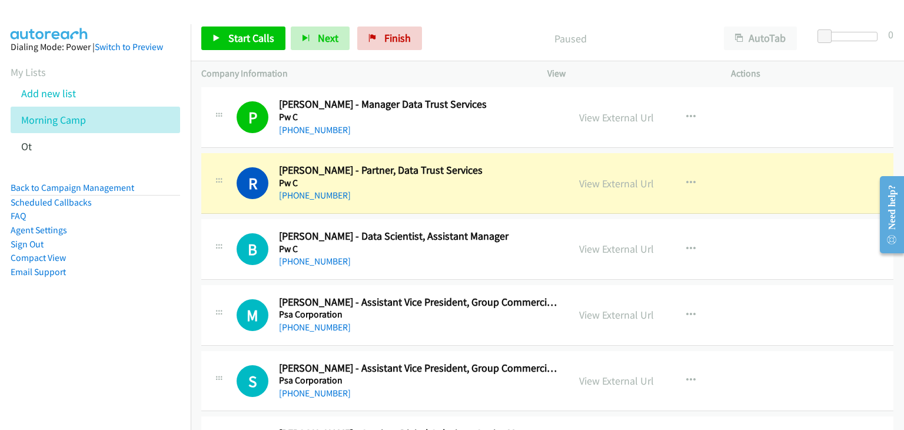
scroll to position [4707, 0]
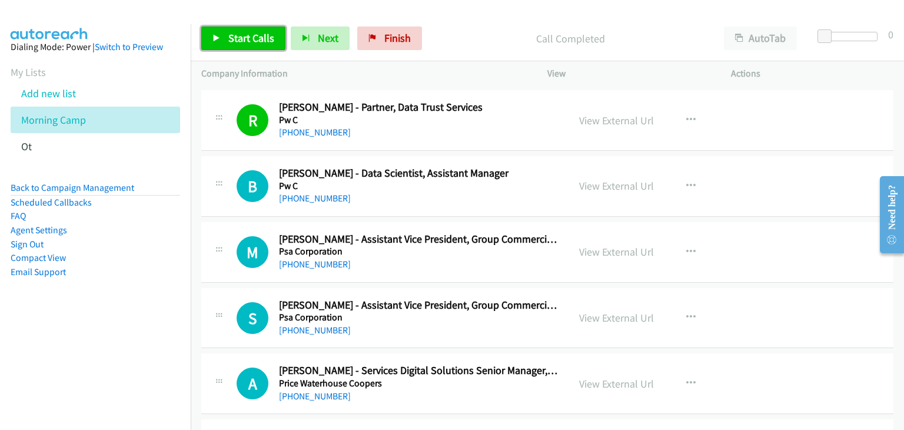
click at [240, 34] on span "Start Calls" at bounding box center [251, 38] width 46 height 14
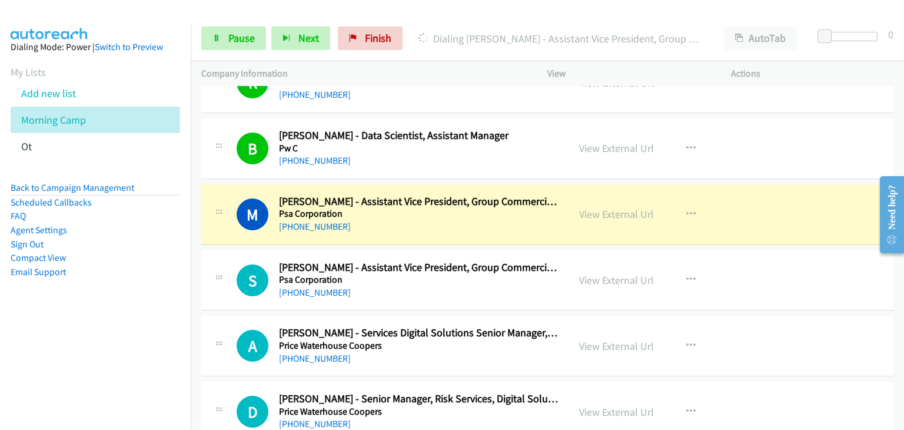
scroll to position [4766, 0]
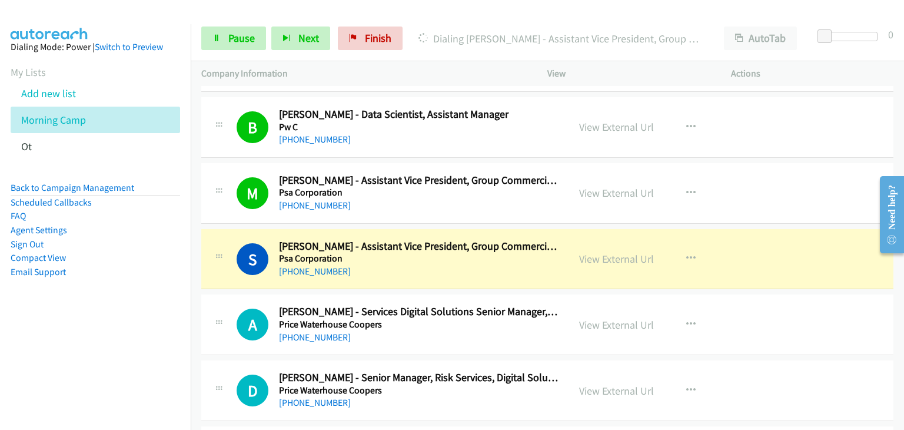
click at [217, 262] on div "S Callback Scheduled Sharon Yeo - Assistant Vice President, Group Commercial & …" at bounding box center [385, 258] width 346 height 39
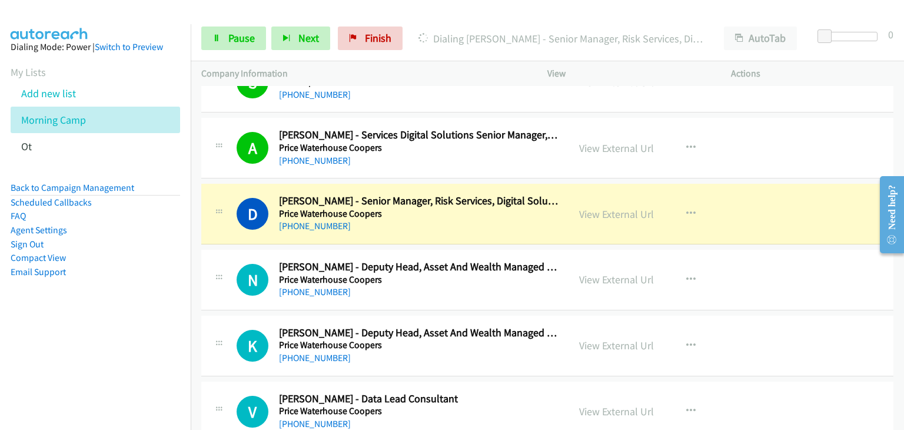
scroll to position [5001, 0]
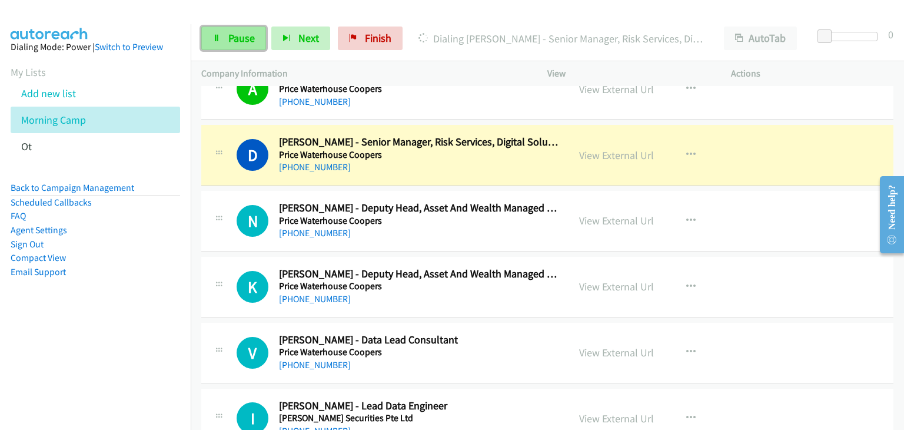
click at [231, 43] on span "Pause" at bounding box center [241, 38] width 26 height 14
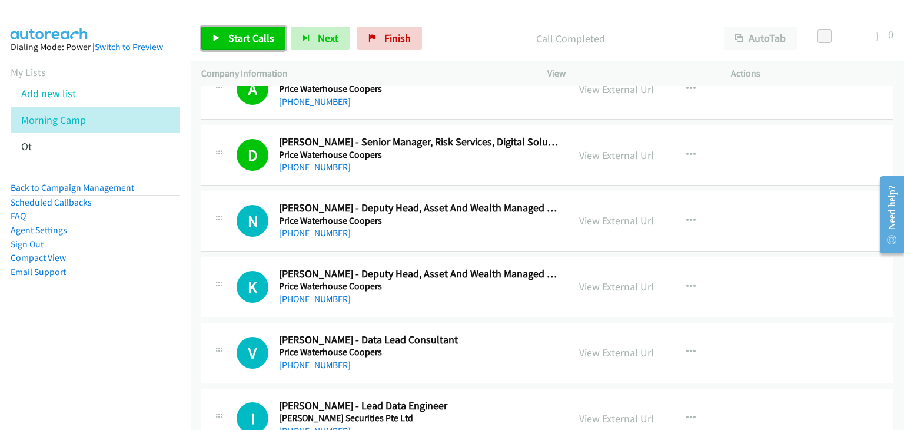
click at [245, 45] on link "Start Calls" at bounding box center [243, 38] width 84 height 24
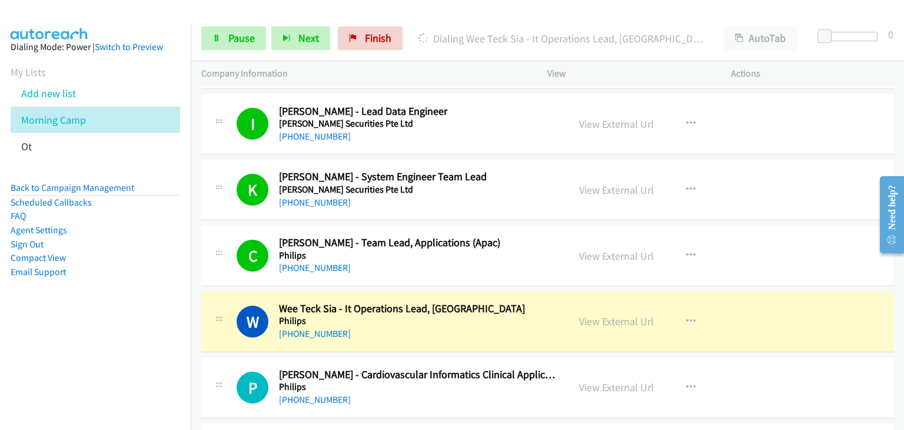
scroll to position [5354, 0]
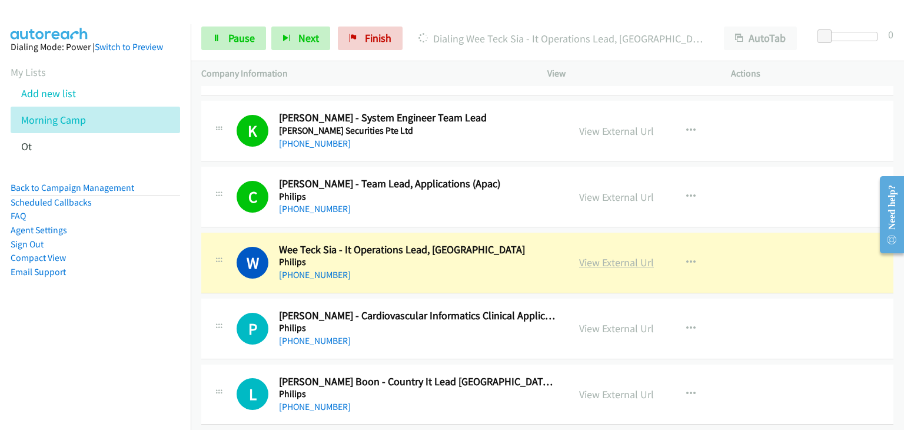
drag, startPoint x: 611, startPoint y: 261, endPoint x: 598, endPoint y: 251, distance: 15.9
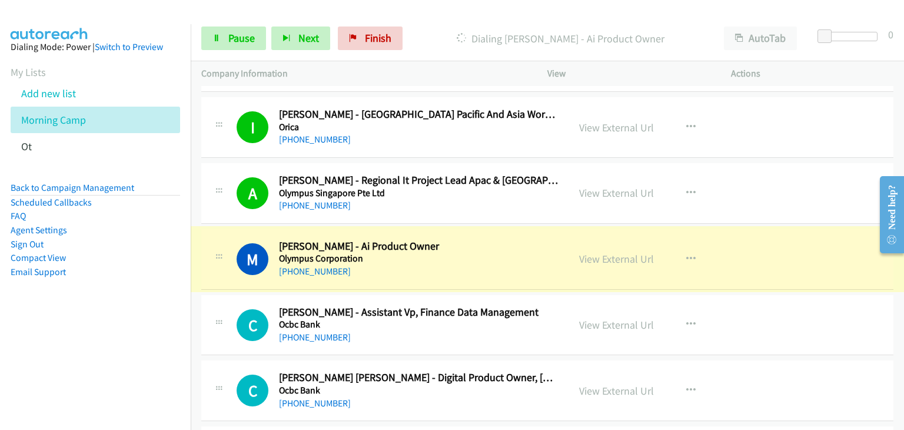
scroll to position [5766, 0]
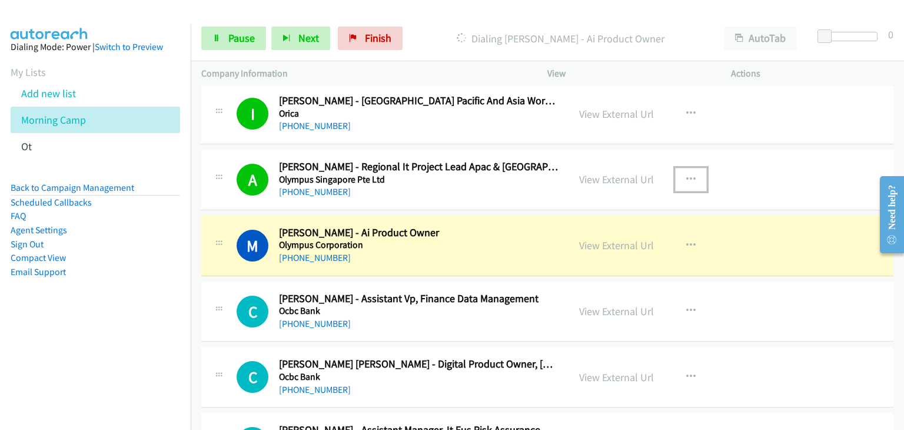
click at [692, 168] on button "button" at bounding box center [691, 180] width 32 height 24
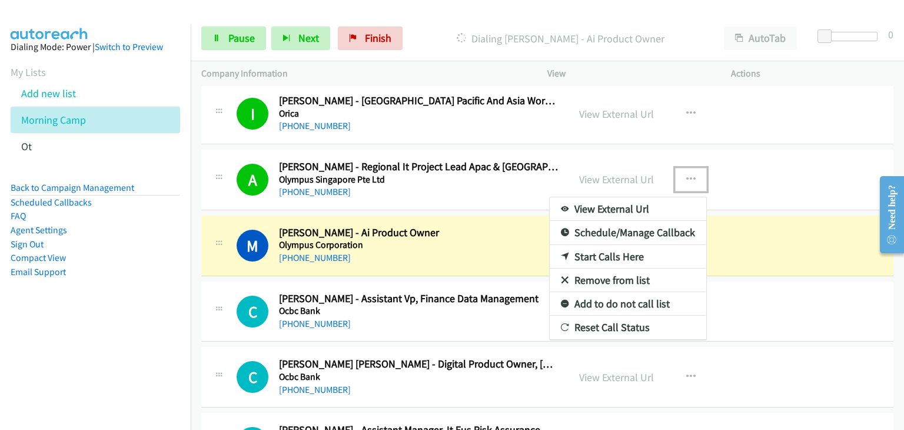
click at [594, 269] on link "Remove from list" at bounding box center [628, 280] width 157 height 24
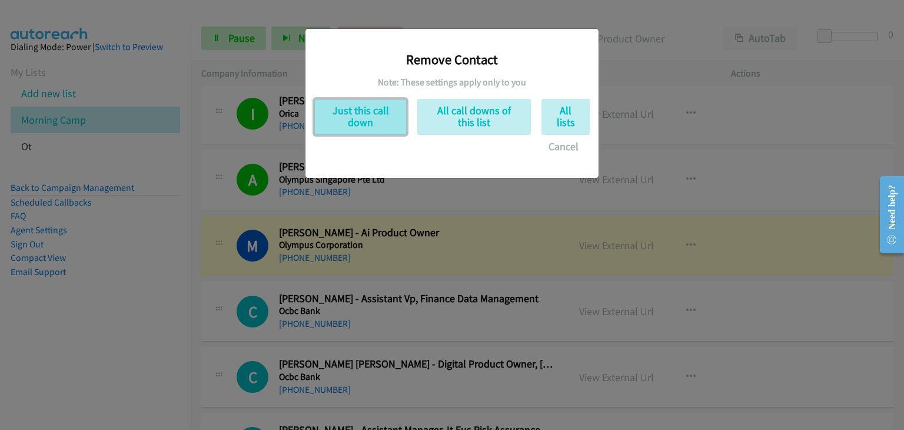
click at [353, 113] on button "Just this call down" at bounding box center [360, 117] width 92 height 36
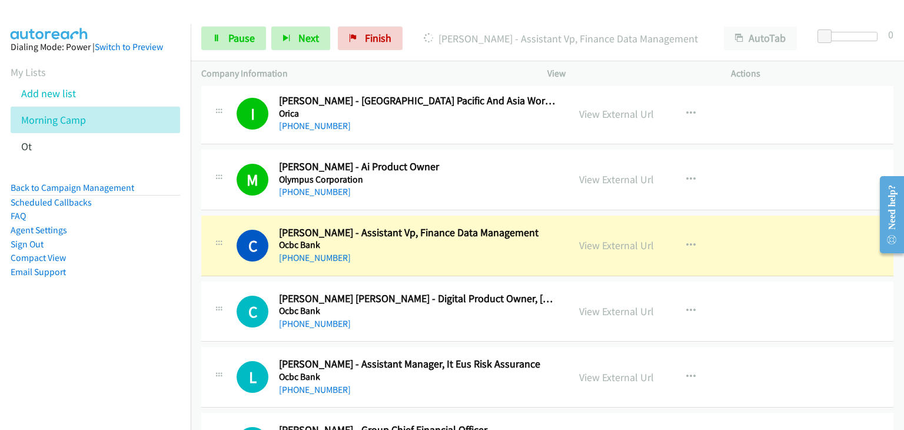
click at [725, 234] on div "View External Url View External Url Schedule/Manage Callback Start Calls Here R…" at bounding box center [665, 245] width 194 height 39
click at [687, 175] on icon "button" at bounding box center [690, 179] width 9 height 9
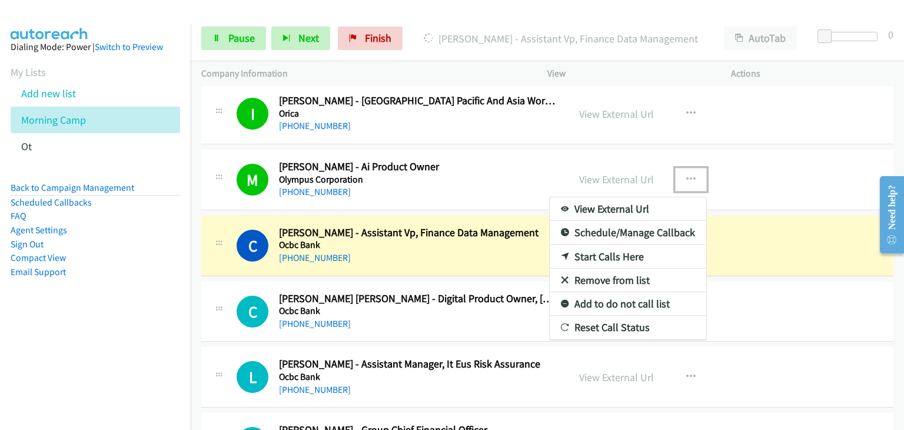
click at [621, 268] on link "Remove from list" at bounding box center [628, 280] width 157 height 24
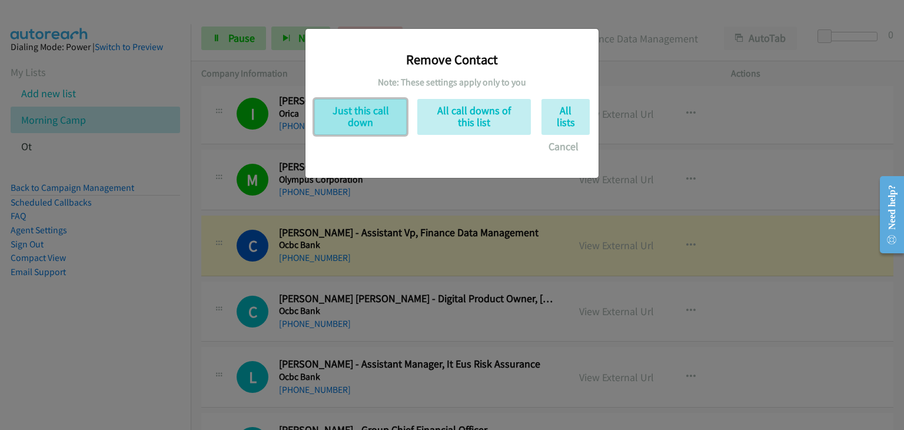
click at [332, 107] on button "Just this call down" at bounding box center [360, 117] width 92 height 36
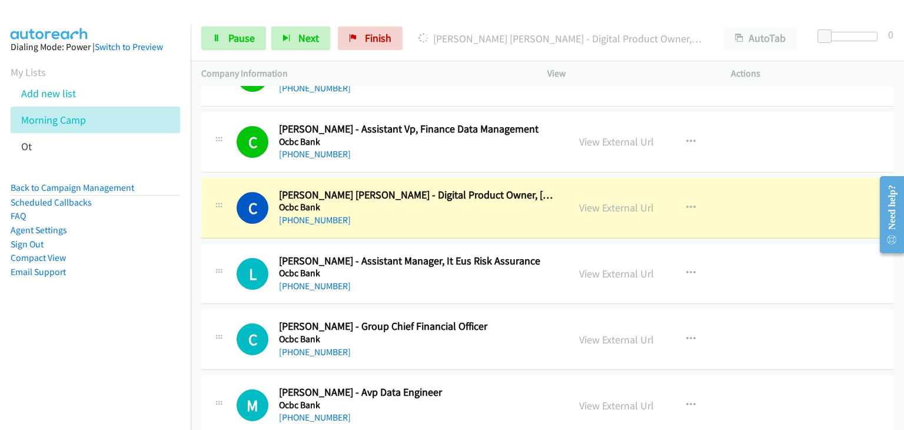
scroll to position [5825, 0]
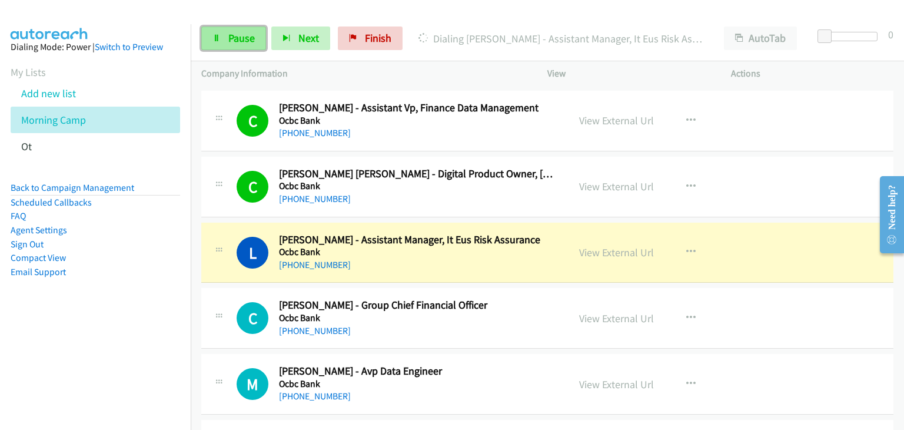
click at [229, 37] on span "Pause" at bounding box center [241, 38] width 26 height 14
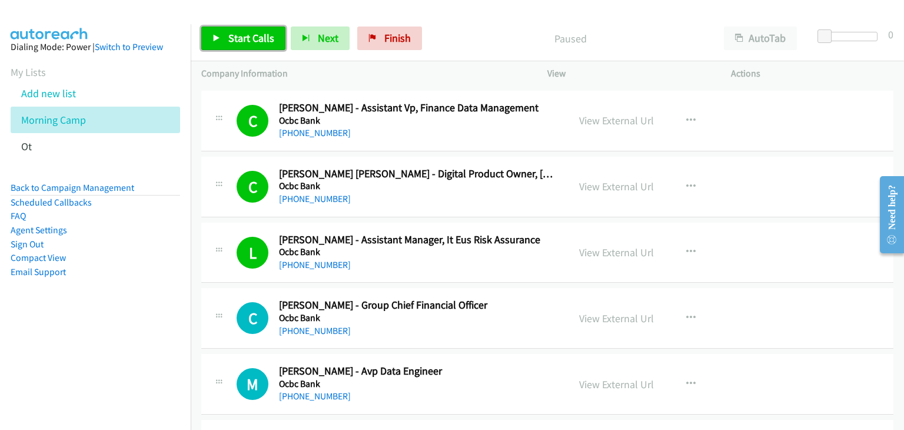
click at [236, 43] on span "Start Calls" at bounding box center [251, 38] width 46 height 14
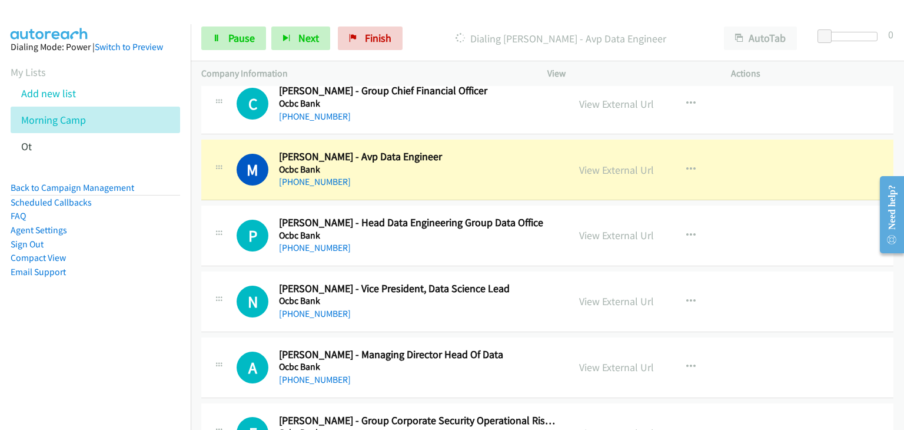
scroll to position [6061, 0]
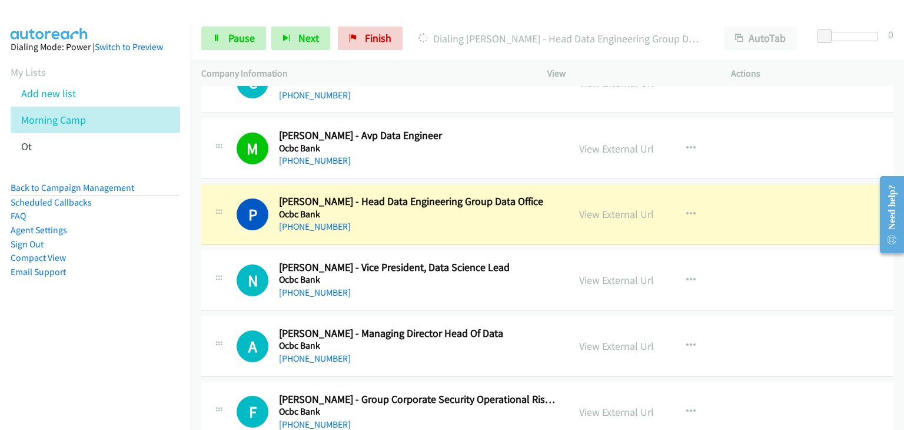
click at [269, 184] on div "P Callback Scheduled Periyasamy Sivakumar - Head Data Engineering Group Data Of…" at bounding box center [547, 214] width 692 height 61
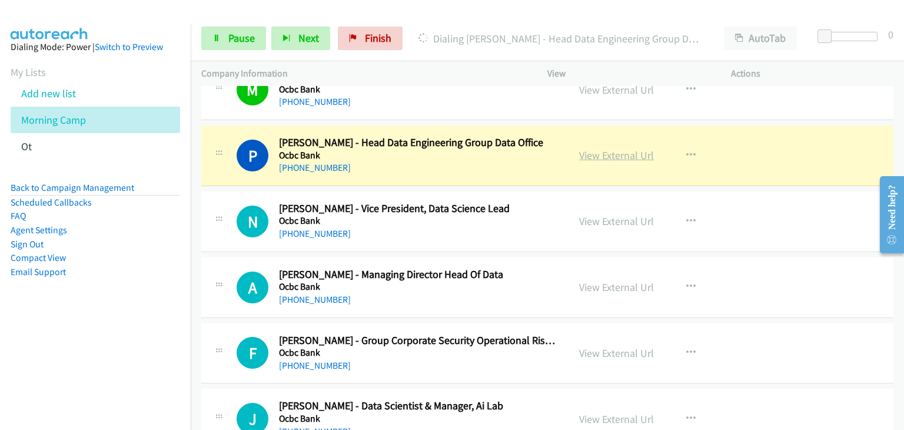
drag, startPoint x: 611, startPoint y: 155, endPoint x: 605, endPoint y: 142, distance: 13.4
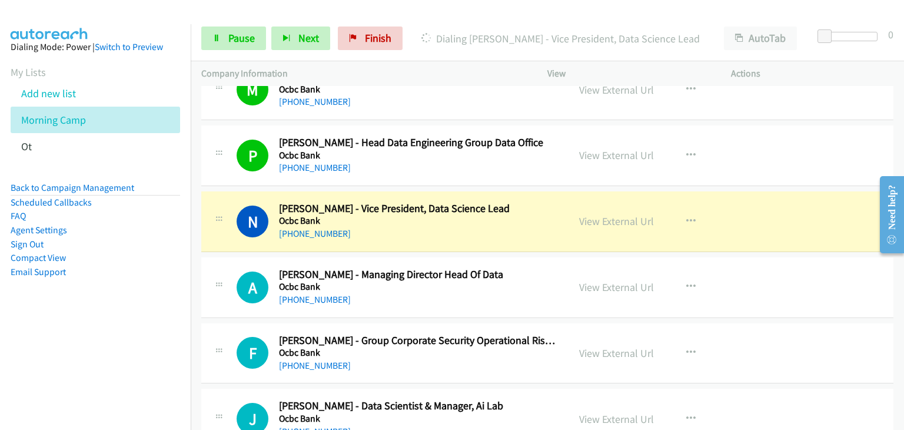
click at [527, 168] on div "P Callback Scheduled Periyasamy Sivakumar - Head Data Engineering Group Data Of…" at bounding box center [547, 155] width 692 height 61
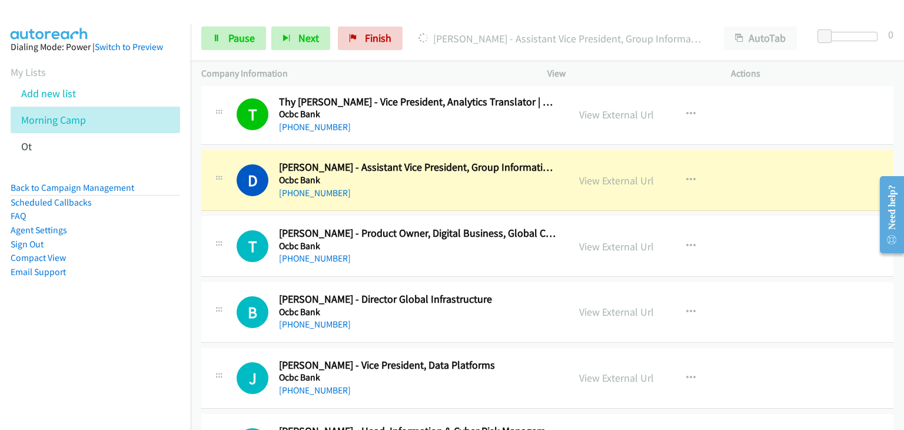
scroll to position [6708, 0]
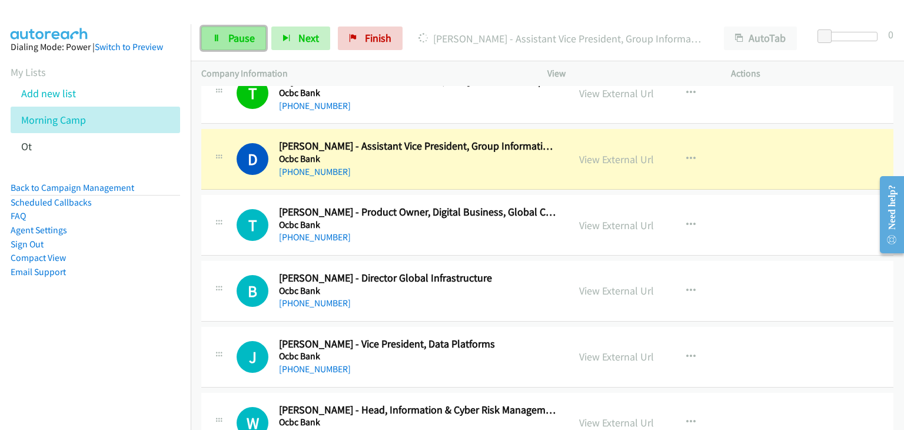
click at [225, 41] on link "Pause" at bounding box center [233, 38] width 65 height 24
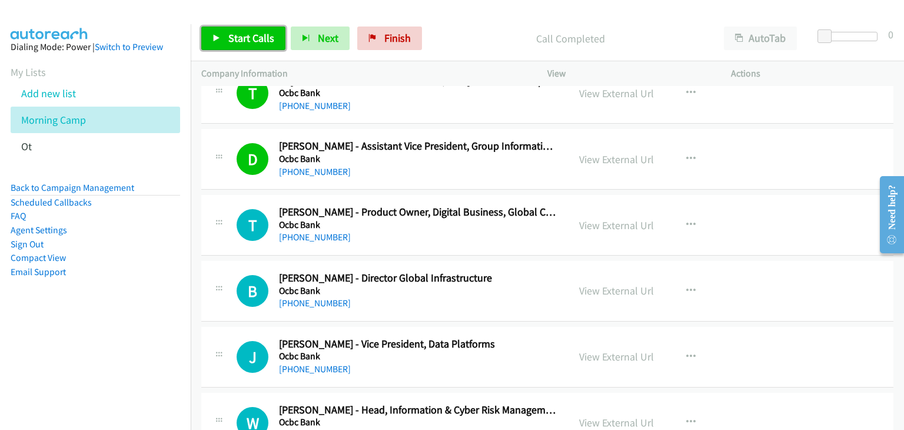
click at [252, 46] on link "Start Calls" at bounding box center [243, 38] width 84 height 24
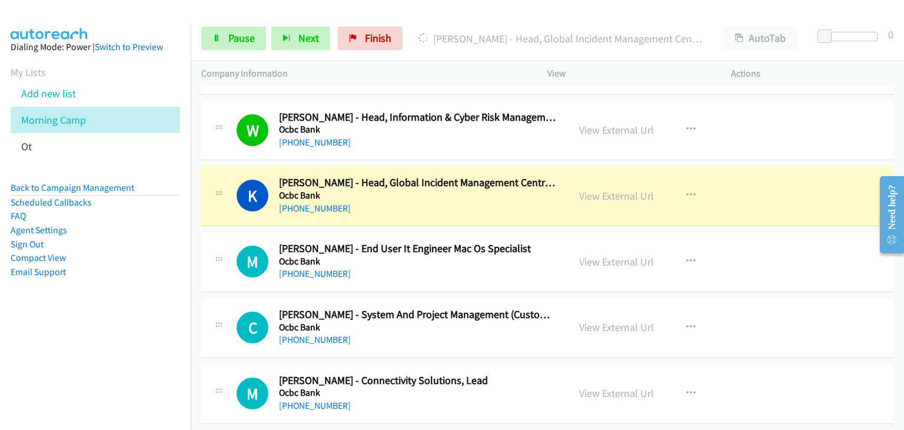
scroll to position [7002, 0]
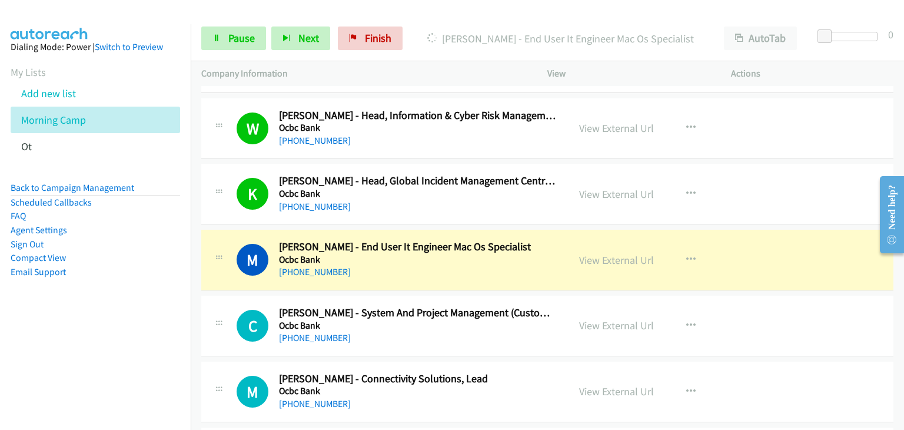
click at [715, 385] on div "View External Url View External Url Schedule/Manage Callback Start Calls Here R…" at bounding box center [665, 391] width 194 height 39
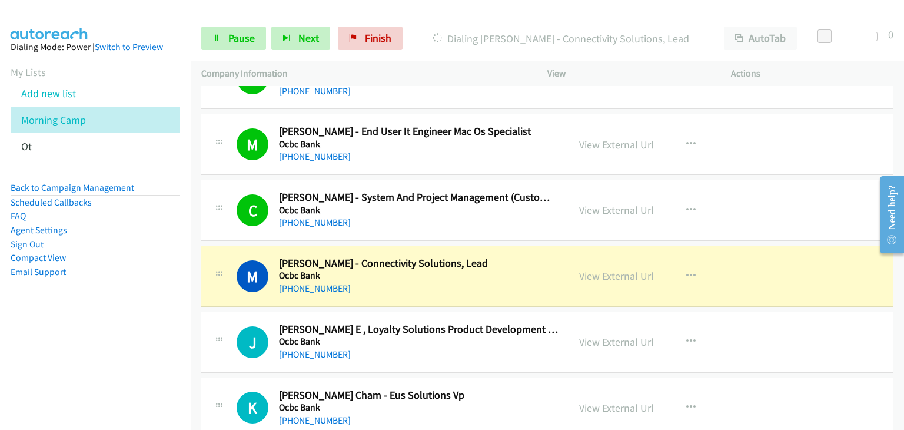
scroll to position [7178, 0]
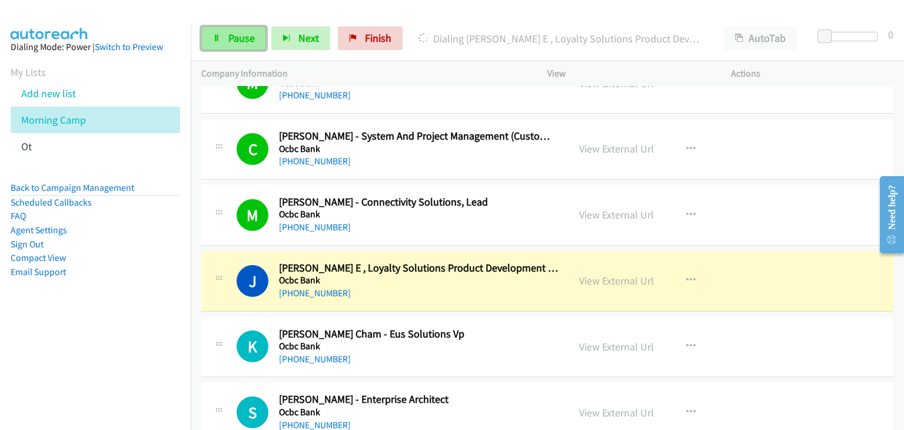
click at [244, 43] on span "Pause" at bounding box center [241, 38] width 26 height 14
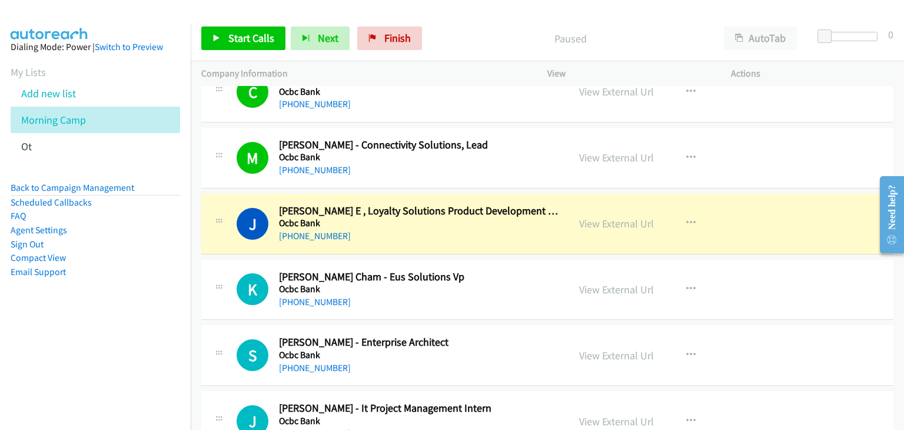
scroll to position [7296, 0]
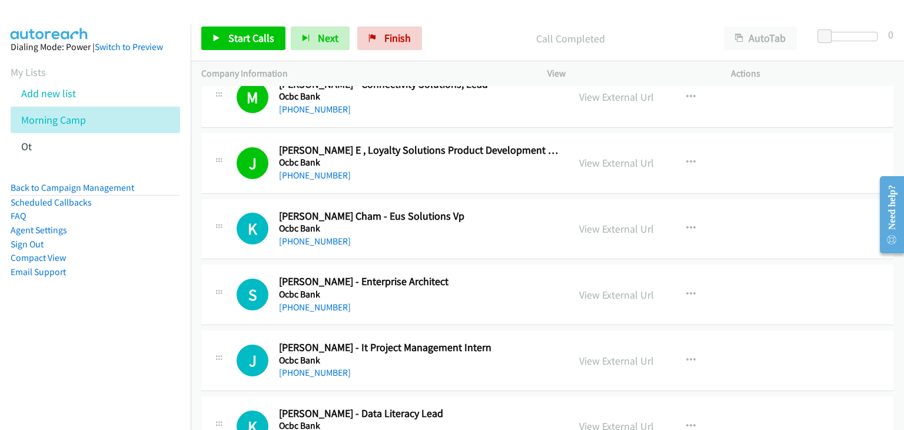
click at [242, 51] on div "Start Calls Pause Next Finish Call Completed AutoTab AutoTab 0" at bounding box center [547, 38] width 713 height 45
click at [217, 38] on icon at bounding box center [216, 39] width 8 height 8
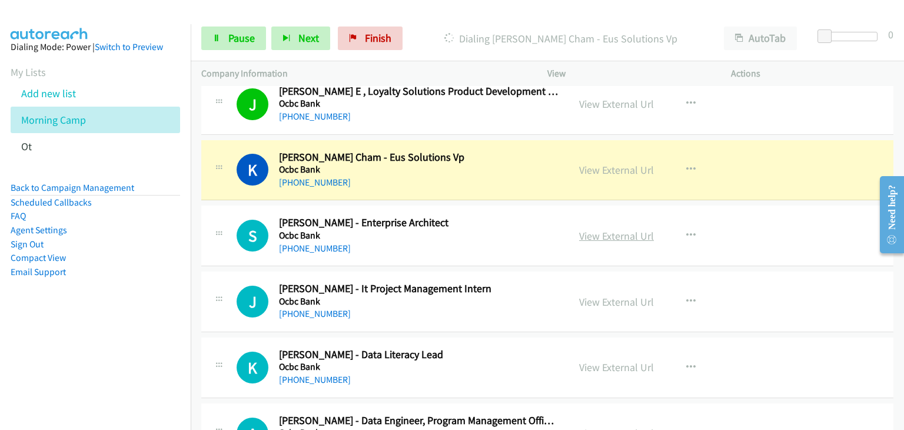
scroll to position [7237, 0]
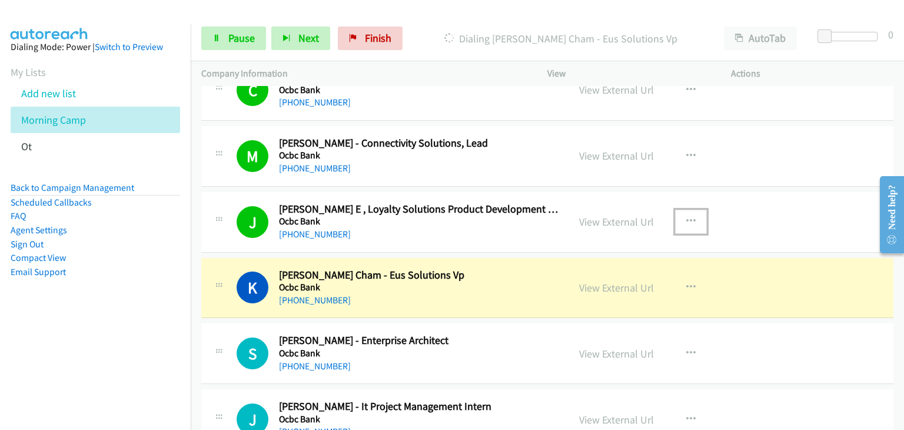
click at [697, 209] on button "button" at bounding box center [691, 221] width 32 height 24
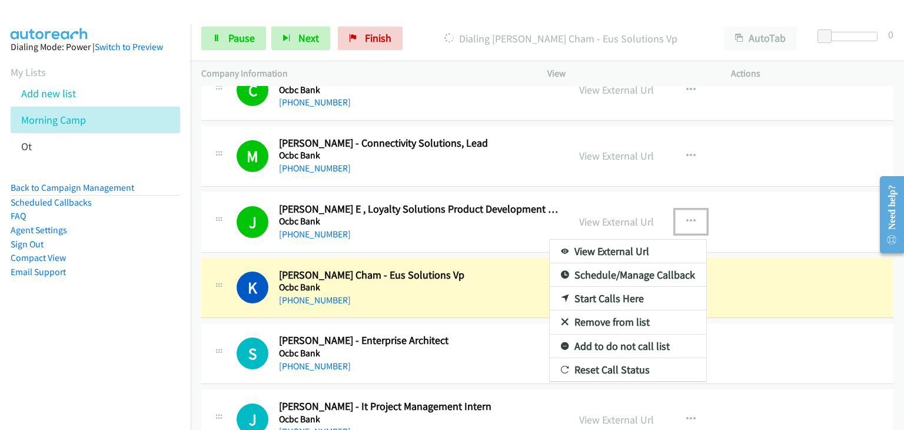
click at [614, 310] on link "Remove from list" at bounding box center [628, 322] width 157 height 24
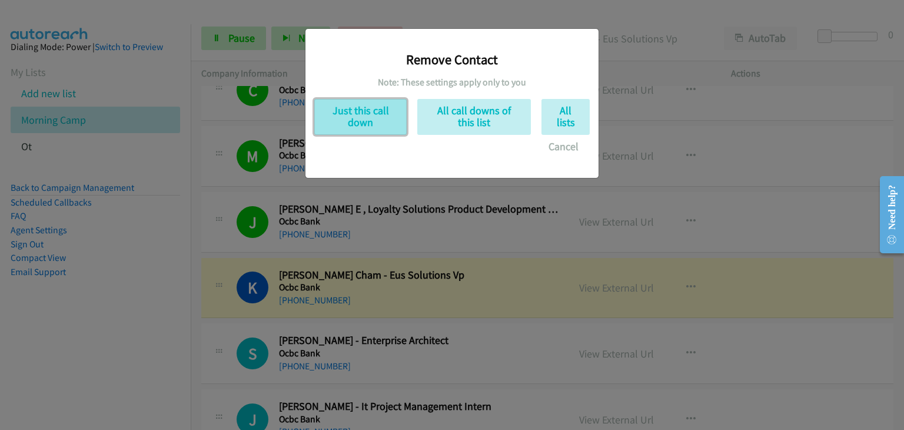
click at [352, 124] on button "Just this call down" at bounding box center [360, 117] width 92 height 36
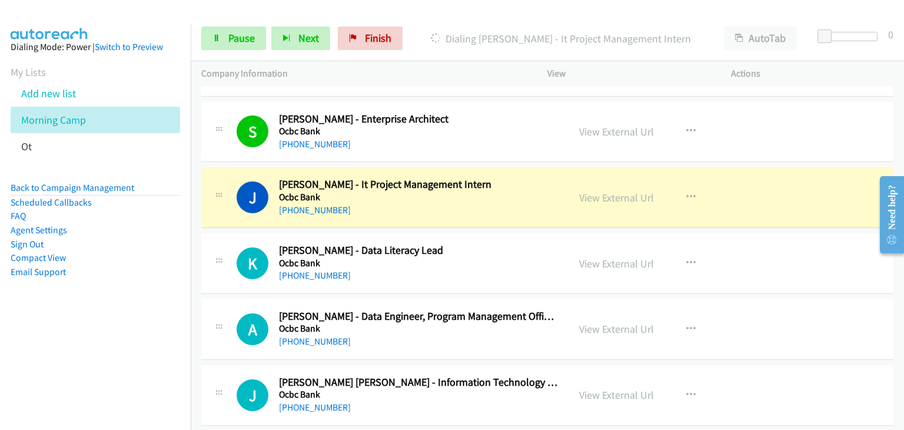
scroll to position [7414, 0]
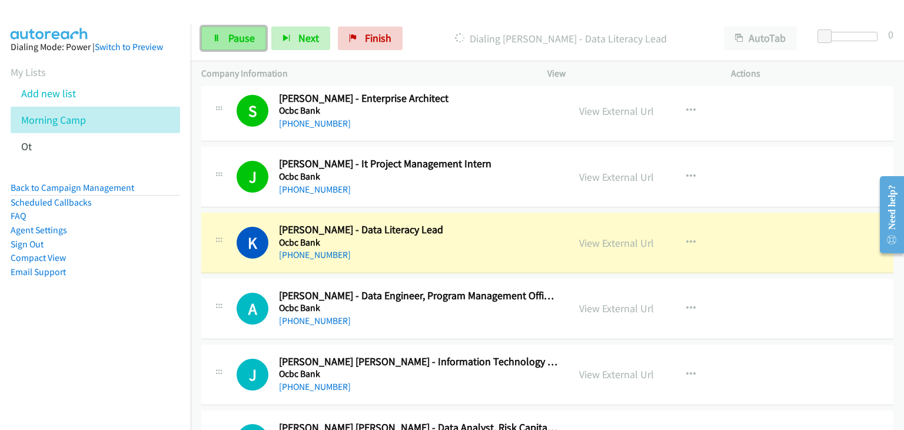
click at [229, 37] on span "Pause" at bounding box center [241, 38] width 26 height 14
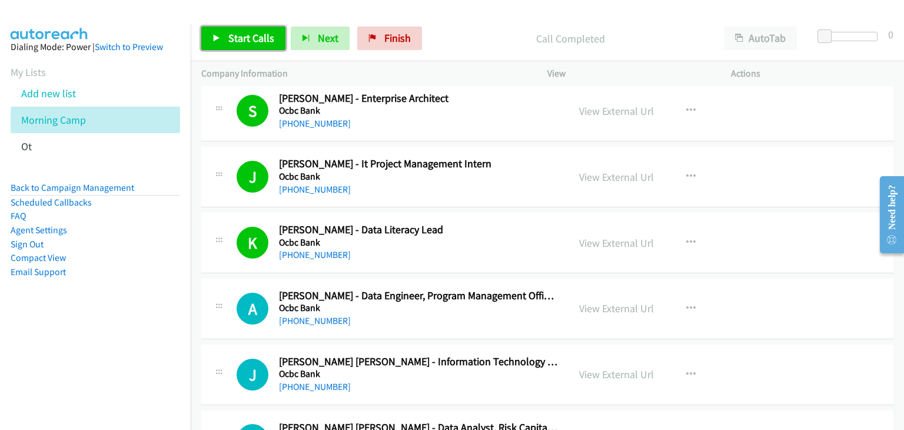
drag, startPoint x: 257, startPoint y: 29, endPoint x: 256, endPoint y: 46, distance: 17.1
click at [257, 29] on link "Start Calls" at bounding box center [243, 38] width 84 height 24
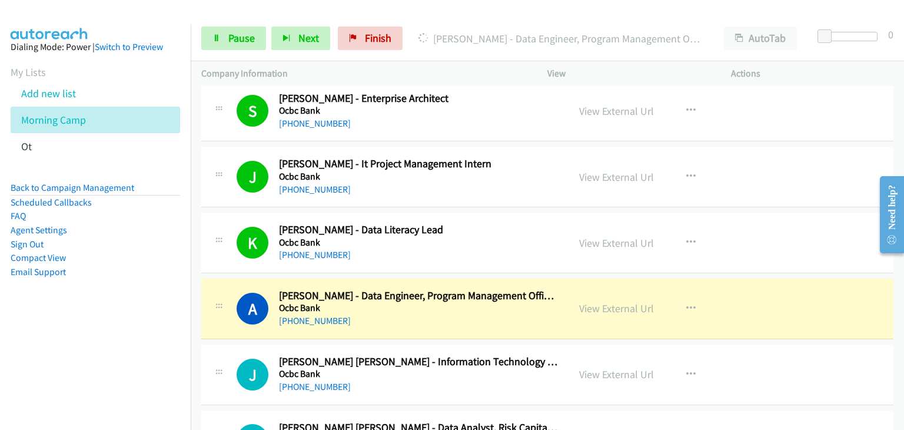
click at [248, 278] on div "A Callback Scheduled Adeline Koo - Data Engineer, Program Management Office (Gr…" at bounding box center [547, 308] width 692 height 61
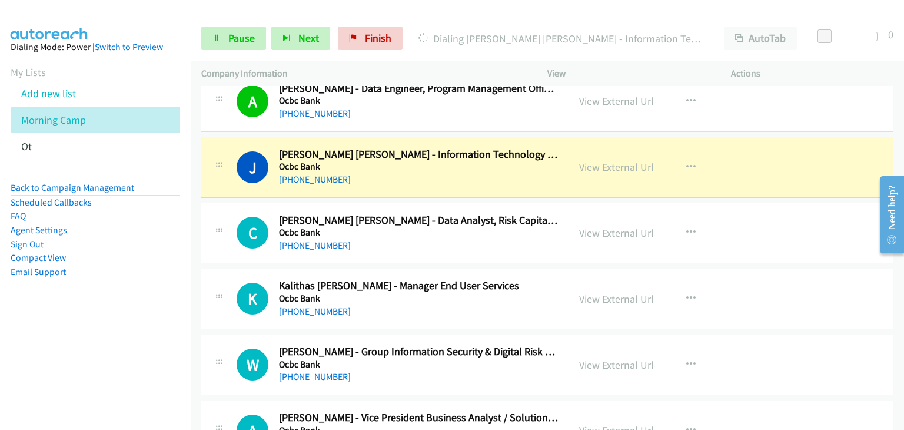
scroll to position [7590, 0]
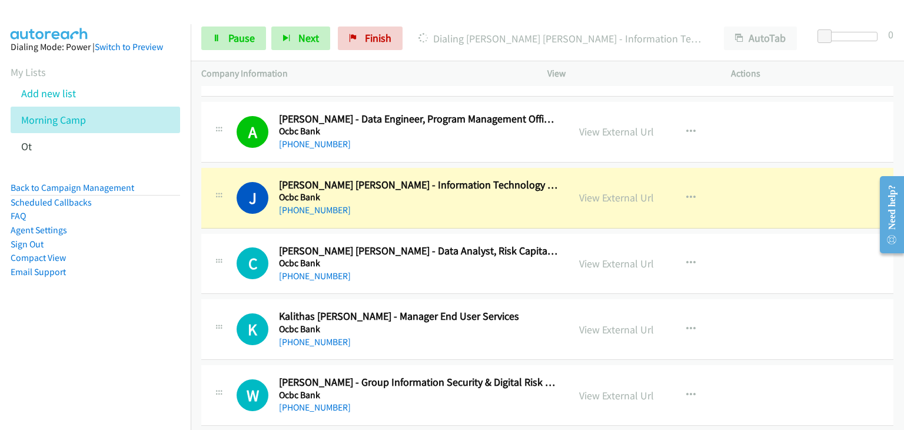
click at [212, 234] on div "C Callback Scheduled Chu Wei Fang - Data Analyst, Risk Capital & Validation, Ri…" at bounding box center [547, 264] width 692 height 61
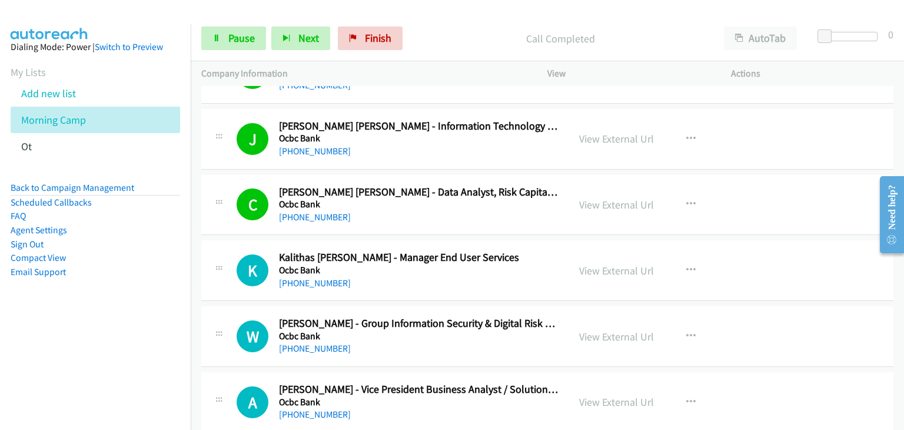
scroll to position [7885, 0]
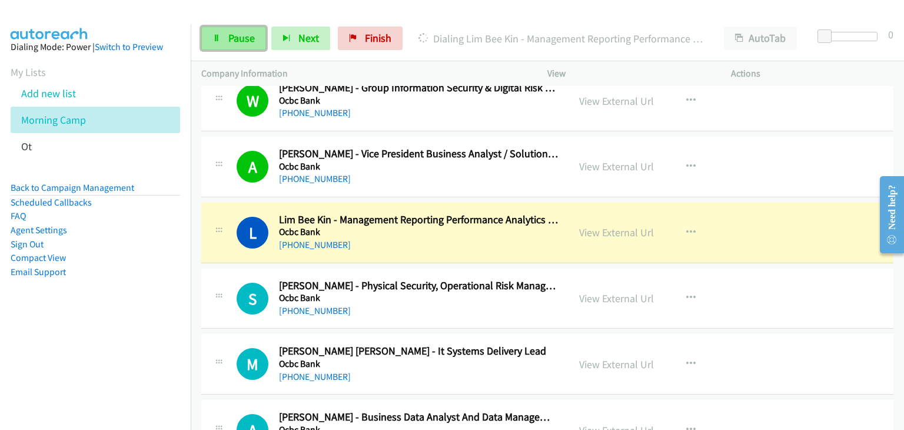
click at [243, 35] on span "Pause" at bounding box center [241, 38] width 26 height 14
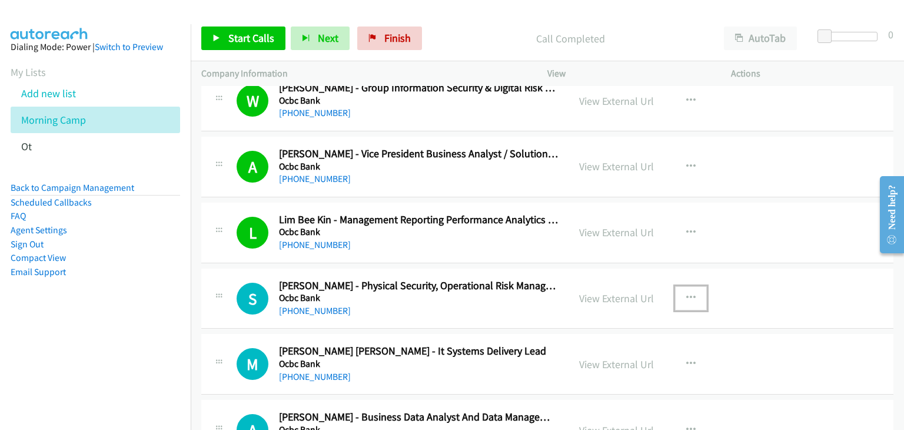
click at [691, 286] on button "button" at bounding box center [691, 298] width 32 height 24
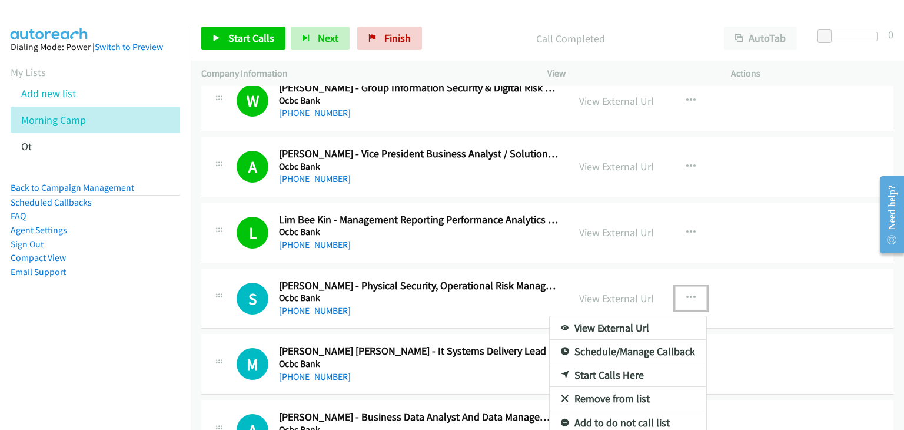
click at [600, 387] on link "Remove from list" at bounding box center [628, 399] width 157 height 24
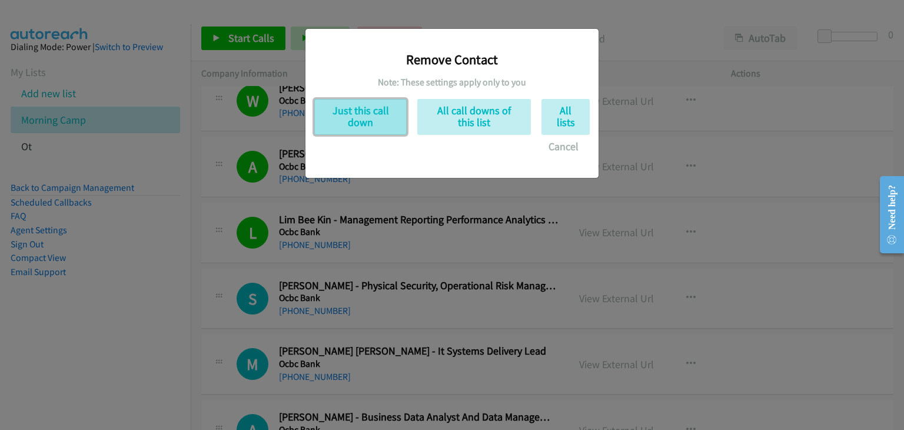
click at [357, 124] on button "Just this call down" at bounding box center [360, 117] width 92 height 36
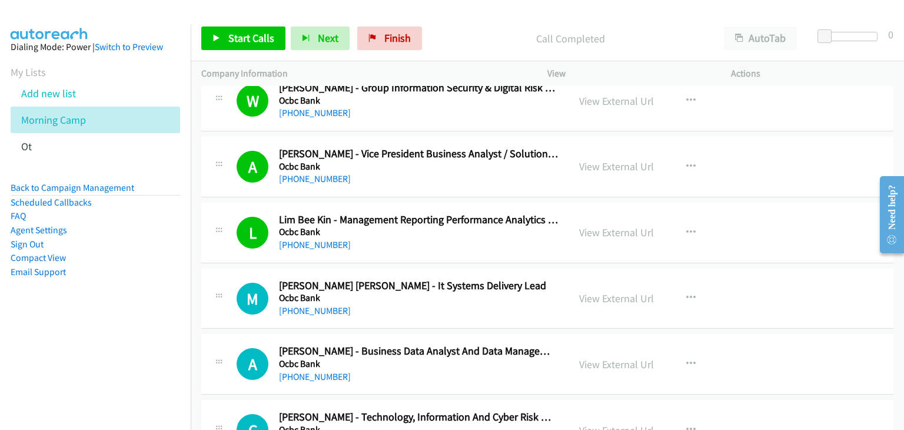
click at [257, 52] on div "Start Calls Pause Next Finish Call Completed AutoTab AutoTab 0" at bounding box center [547, 38] width 713 height 45
click at [255, 48] on link "Start Calls" at bounding box center [243, 38] width 84 height 24
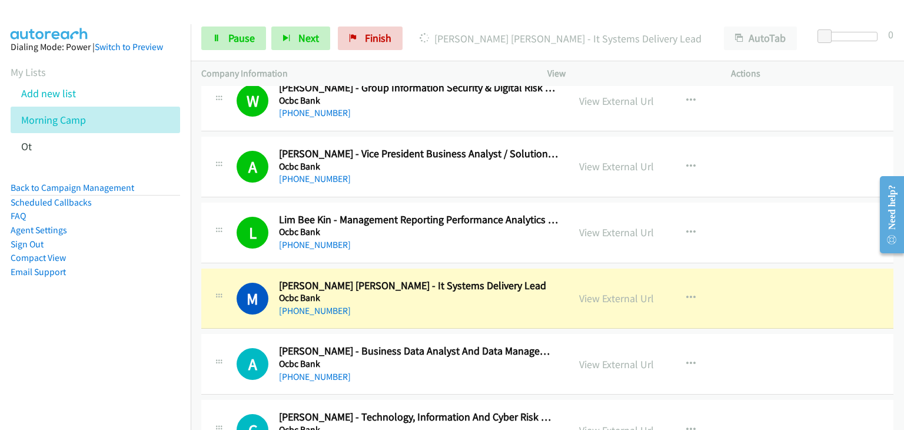
scroll to position [7943, 0]
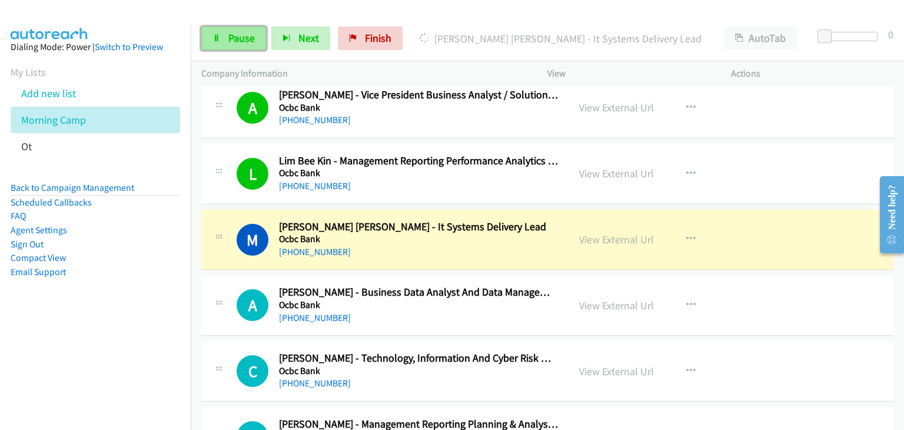
click at [221, 44] on link "Pause" at bounding box center [233, 38] width 65 height 24
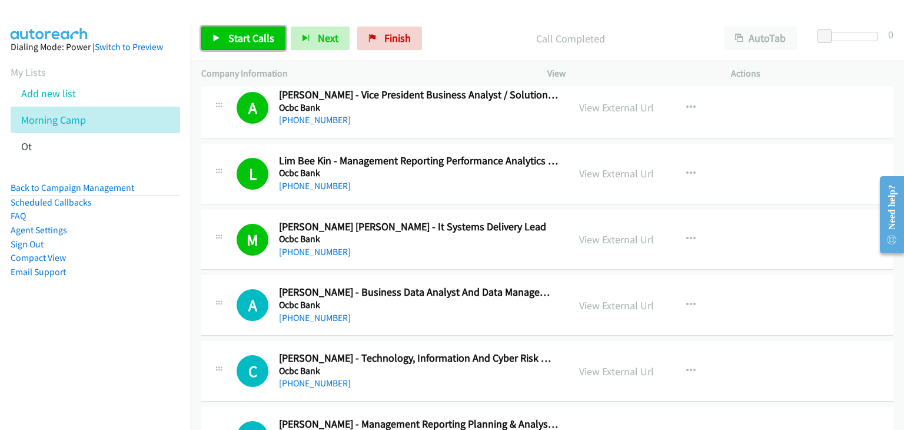
drag, startPoint x: 231, startPoint y: 42, endPoint x: 391, endPoint y: 196, distance: 221.8
click at [231, 43] on span "Start Calls" at bounding box center [251, 38] width 46 height 14
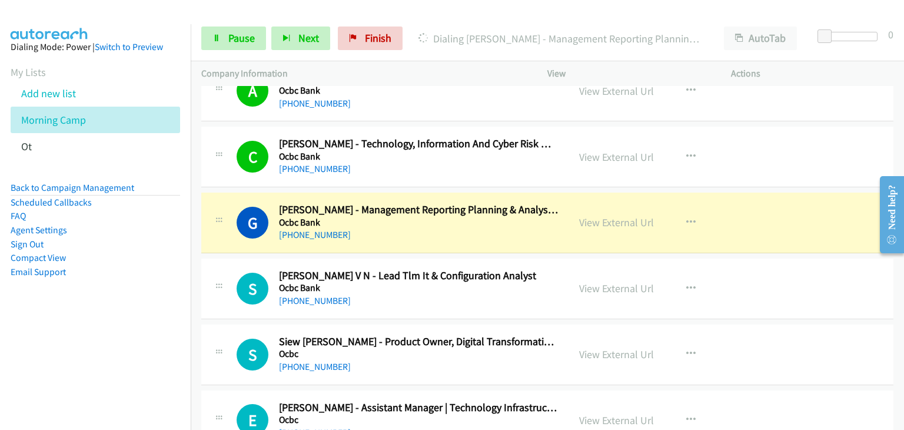
scroll to position [8179, 0]
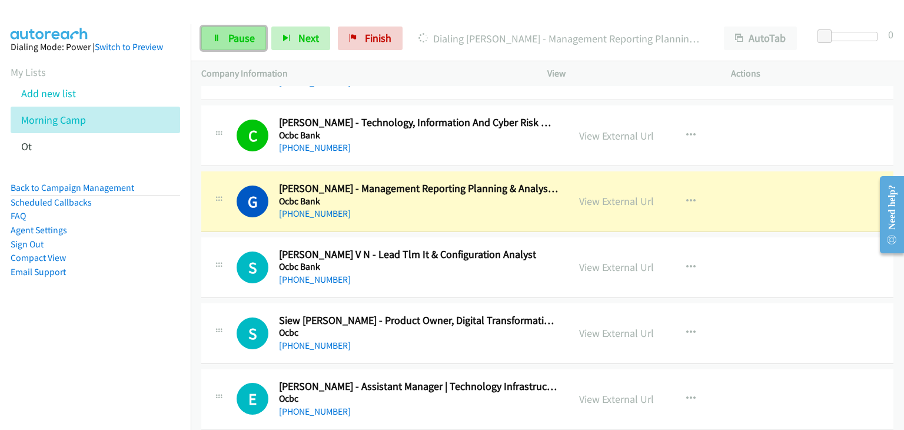
click at [240, 42] on span "Pause" at bounding box center [241, 38] width 26 height 14
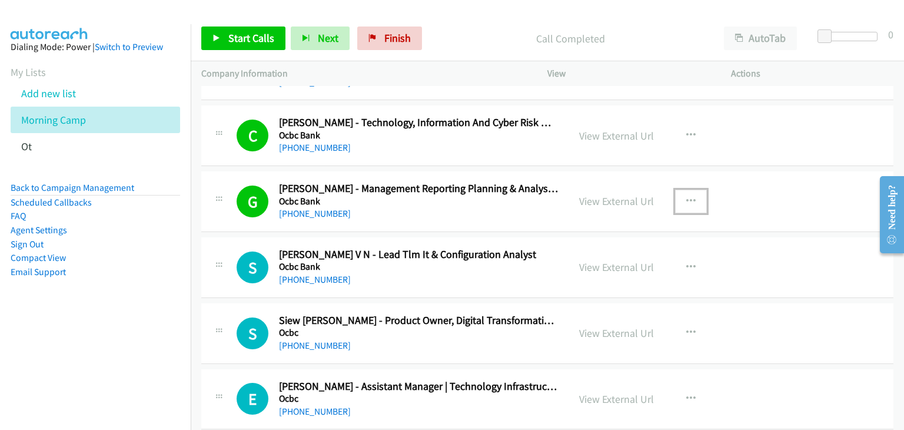
click at [686, 197] on icon "button" at bounding box center [690, 201] width 9 height 9
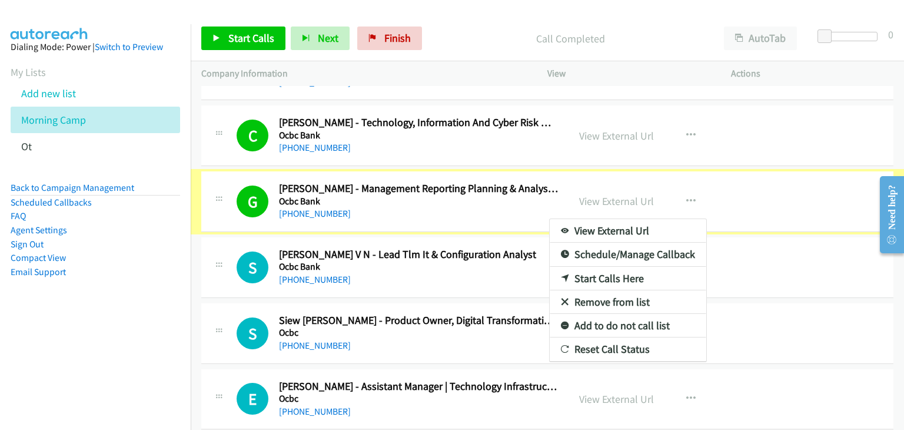
scroll to position [8155, 0]
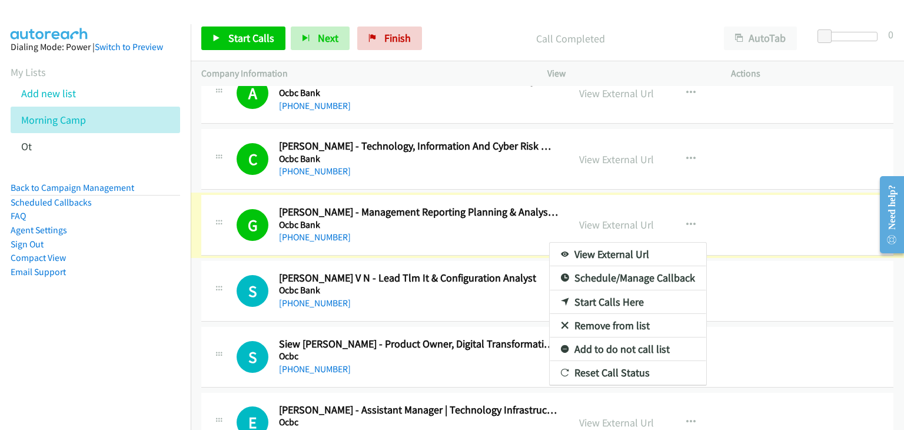
click at [270, 36] on div at bounding box center [452, 215] width 904 height 430
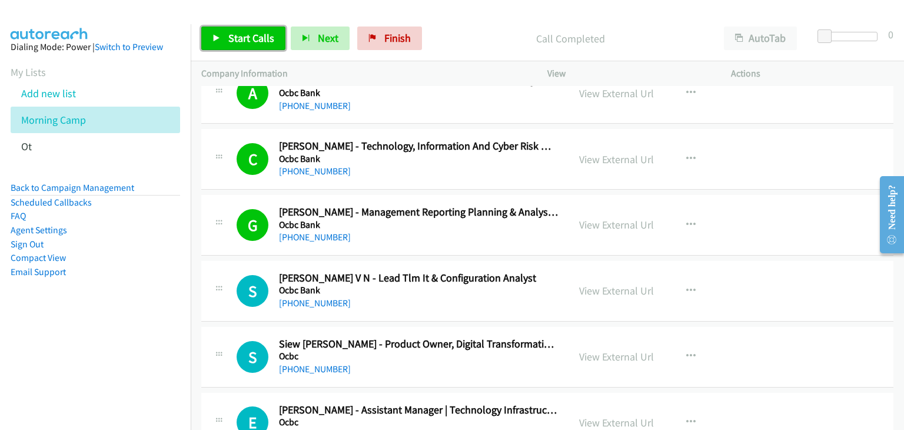
click at [259, 36] on span "Start Calls" at bounding box center [251, 38] width 46 height 14
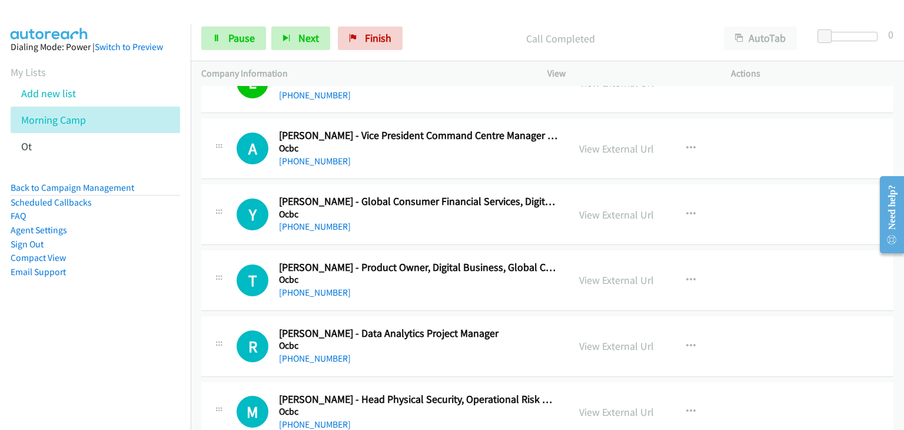
scroll to position [8508, 0]
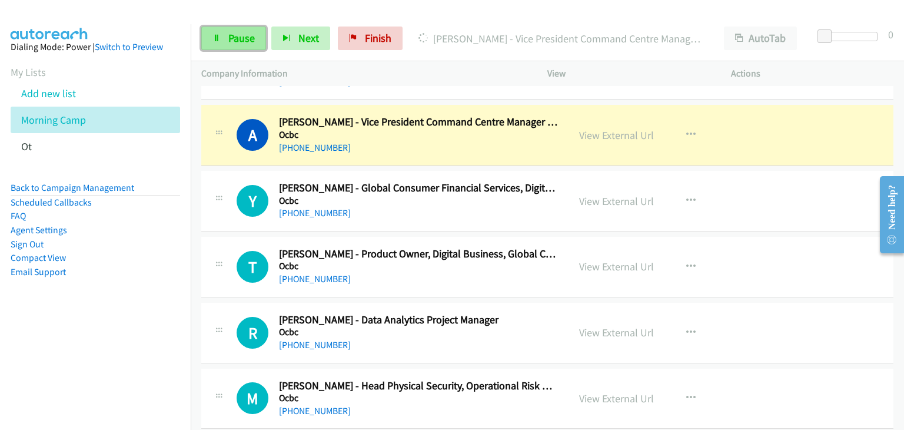
click at [241, 36] on span "Pause" at bounding box center [241, 38] width 26 height 14
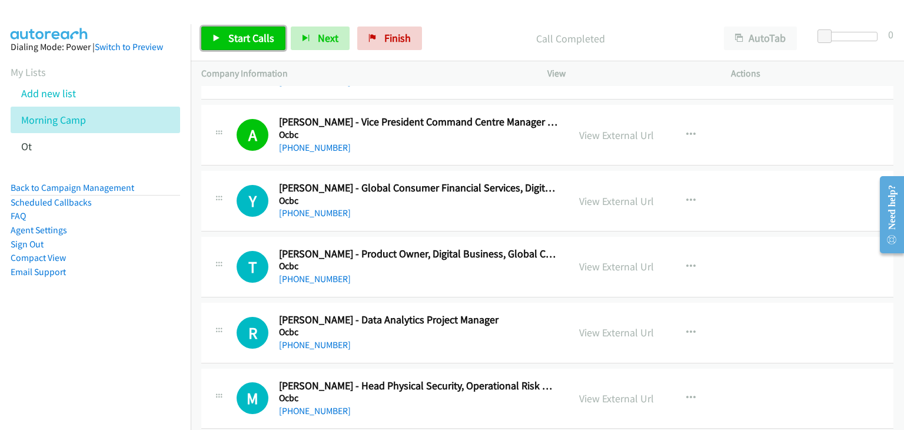
click at [231, 43] on span "Start Calls" at bounding box center [251, 38] width 46 height 14
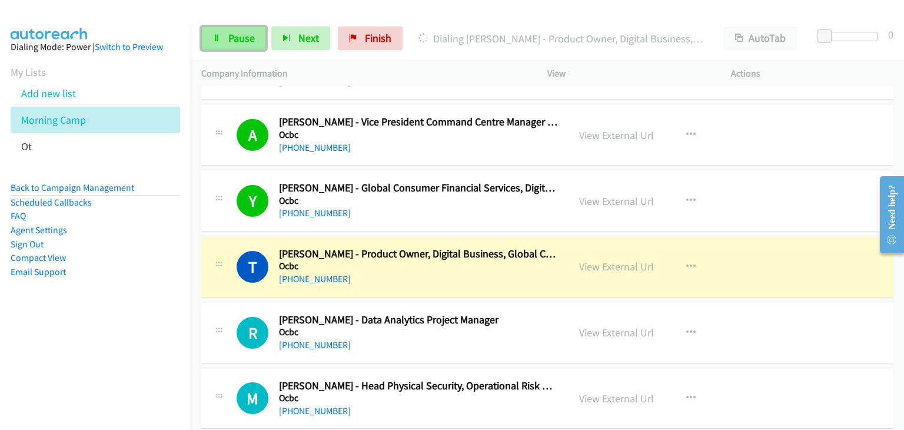
click at [245, 35] on span "Pause" at bounding box center [241, 38] width 26 height 14
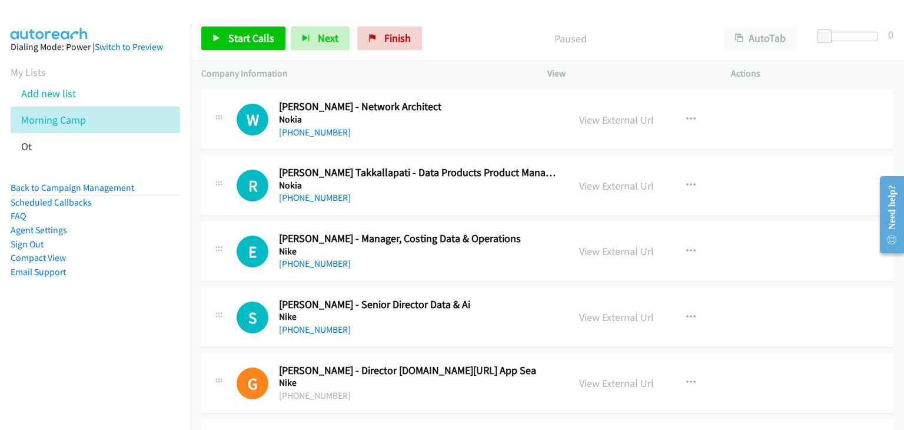
scroll to position [12333, 0]
